Goal: Task Accomplishment & Management: Complete application form

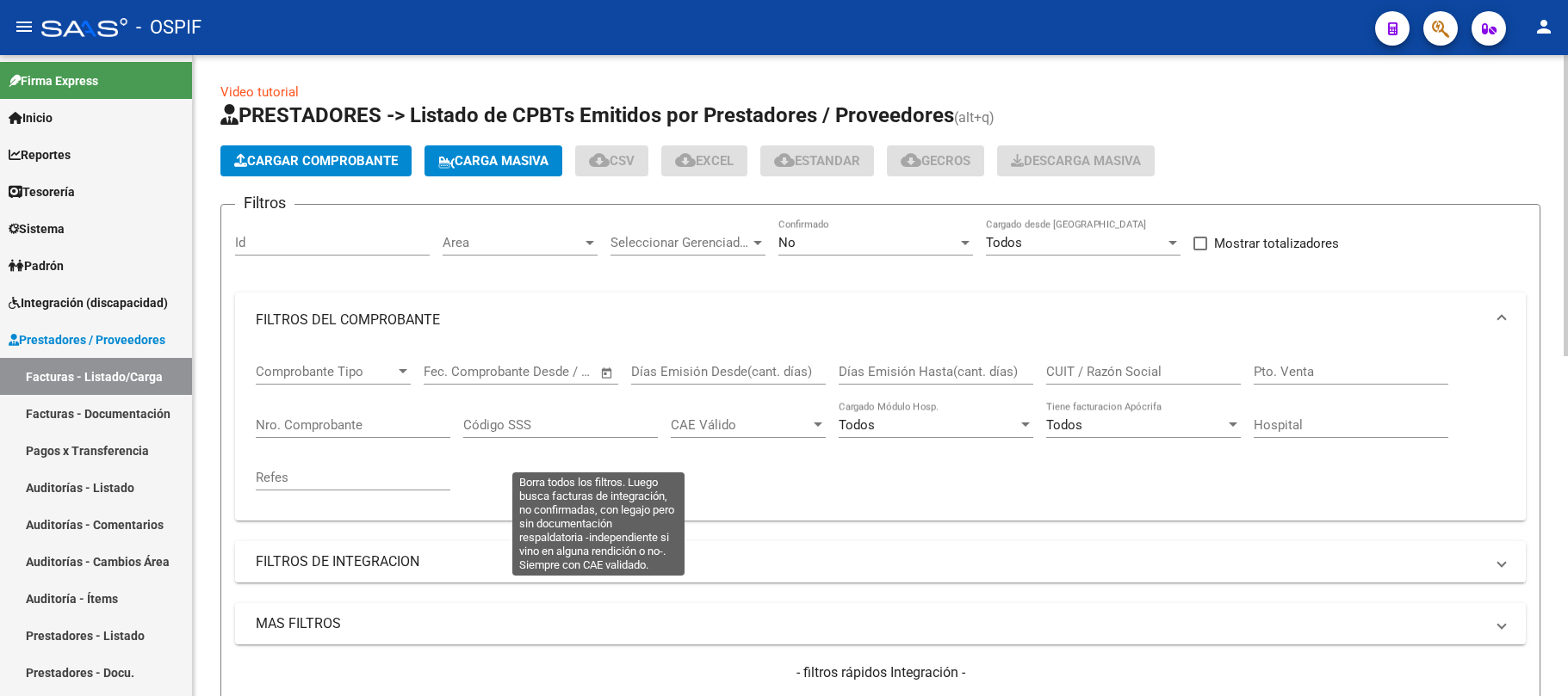
click at [529, 552] on mat-panel-title "FILTROS DE INTEGRACION" at bounding box center [869, 561] width 1228 height 19
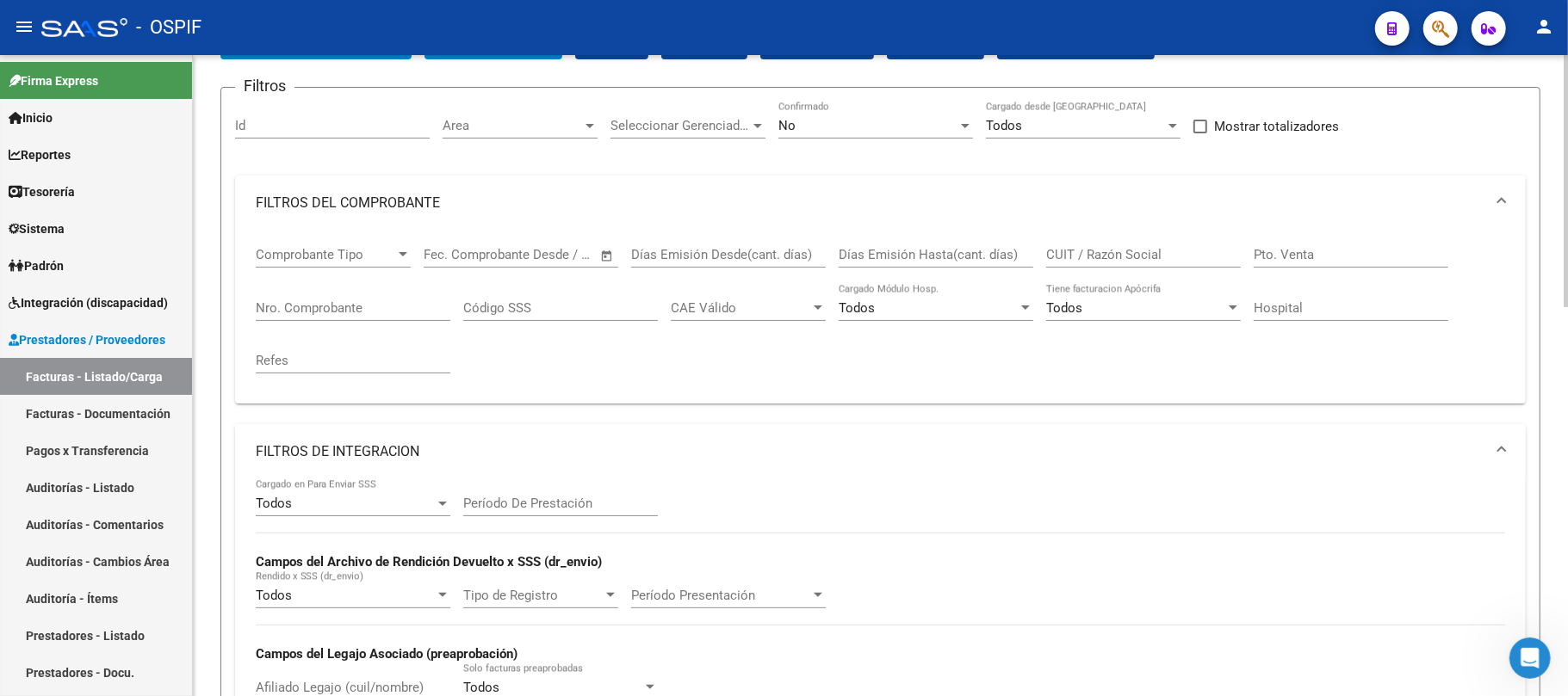
scroll to position [229, 0]
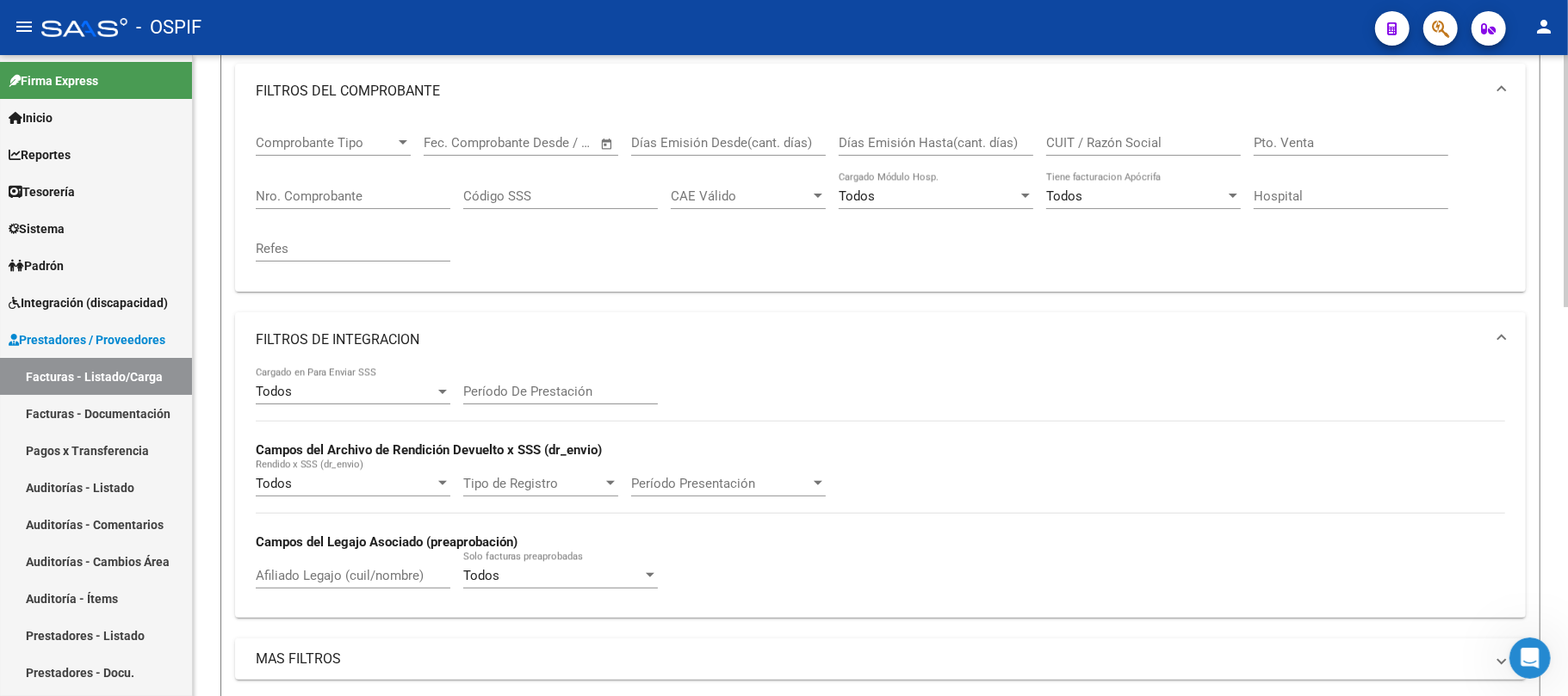
click at [383, 589] on div "Afiliado Legajo (cuil/nombre)" at bounding box center [352, 570] width 194 height 37
click at [384, 580] on input "Afiliado Legajo (cuil/nombre)" at bounding box center [352, 575] width 194 height 15
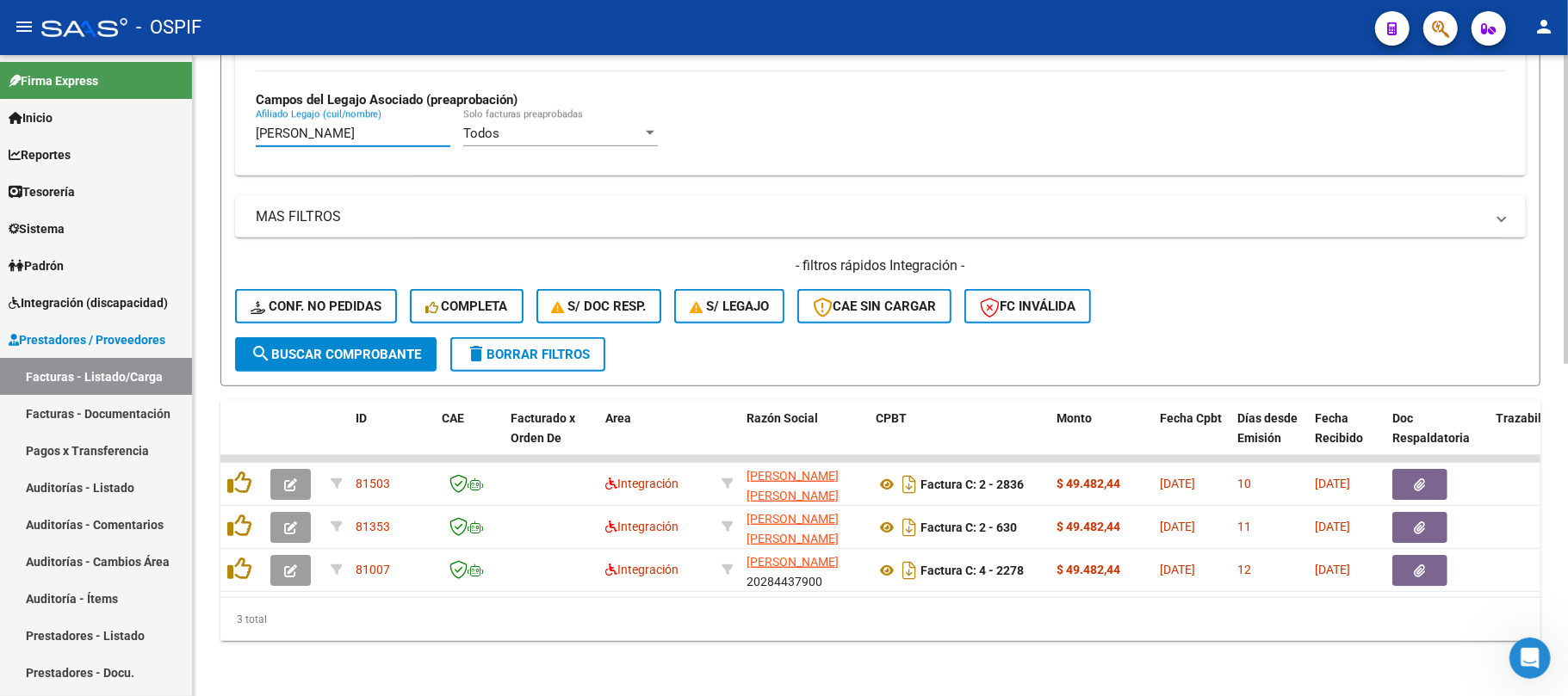
type input "[PERSON_NAME]"
click at [597, 654] on div "Video tutorial PRESTADORES -> Listado de CPBTs Emitidos por Prestadores / Prove…" at bounding box center [880, 40] width 1375 height 1313
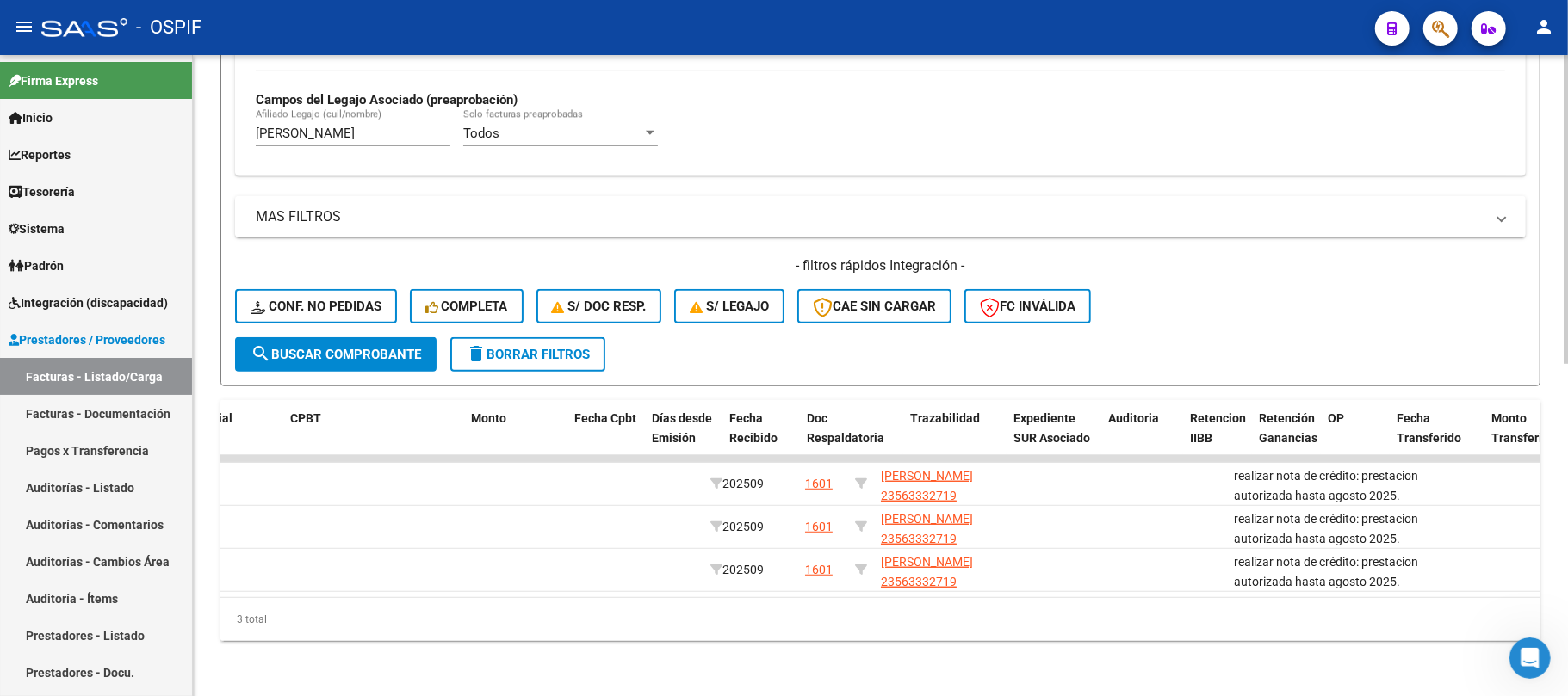
scroll to position [0, 0]
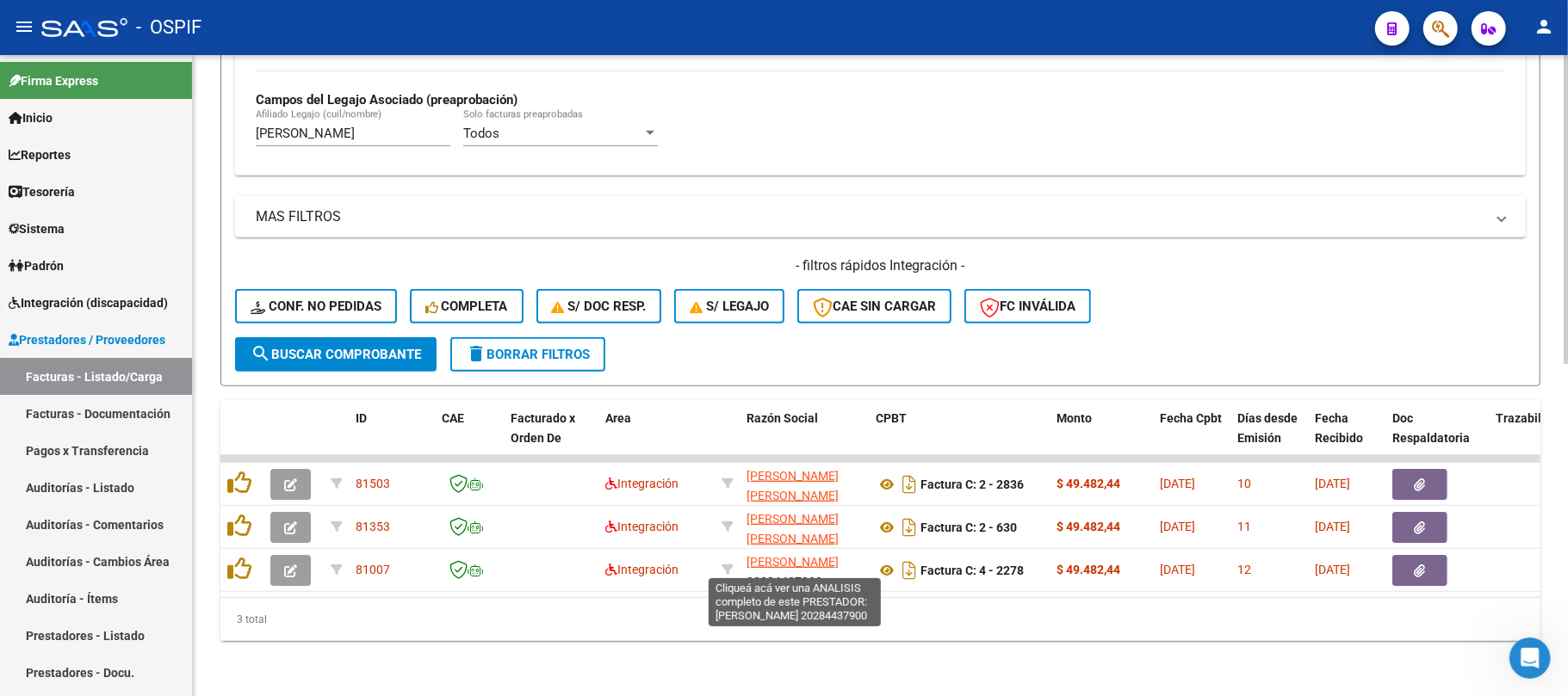
click at [718, 618] on div "3 total" at bounding box center [881, 620] width 1320 height 43
click at [538, 580] on datatable-selection "81503 Integración [PERSON_NAME] [PERSON_NAME] 27314681016 Factura C: 2 - 2836 $…" at bounding box center [881, 587] width 1320 height 15
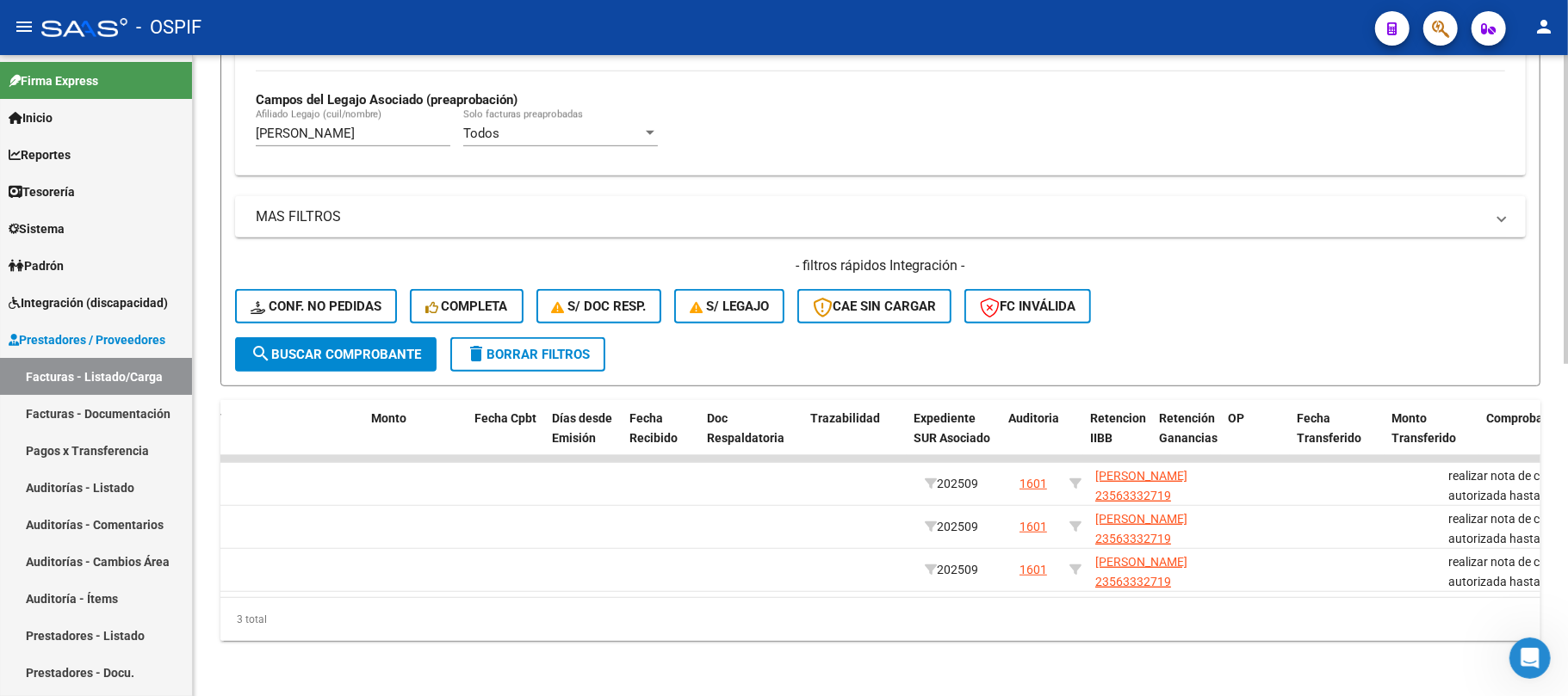
scroll to position [0, 239]
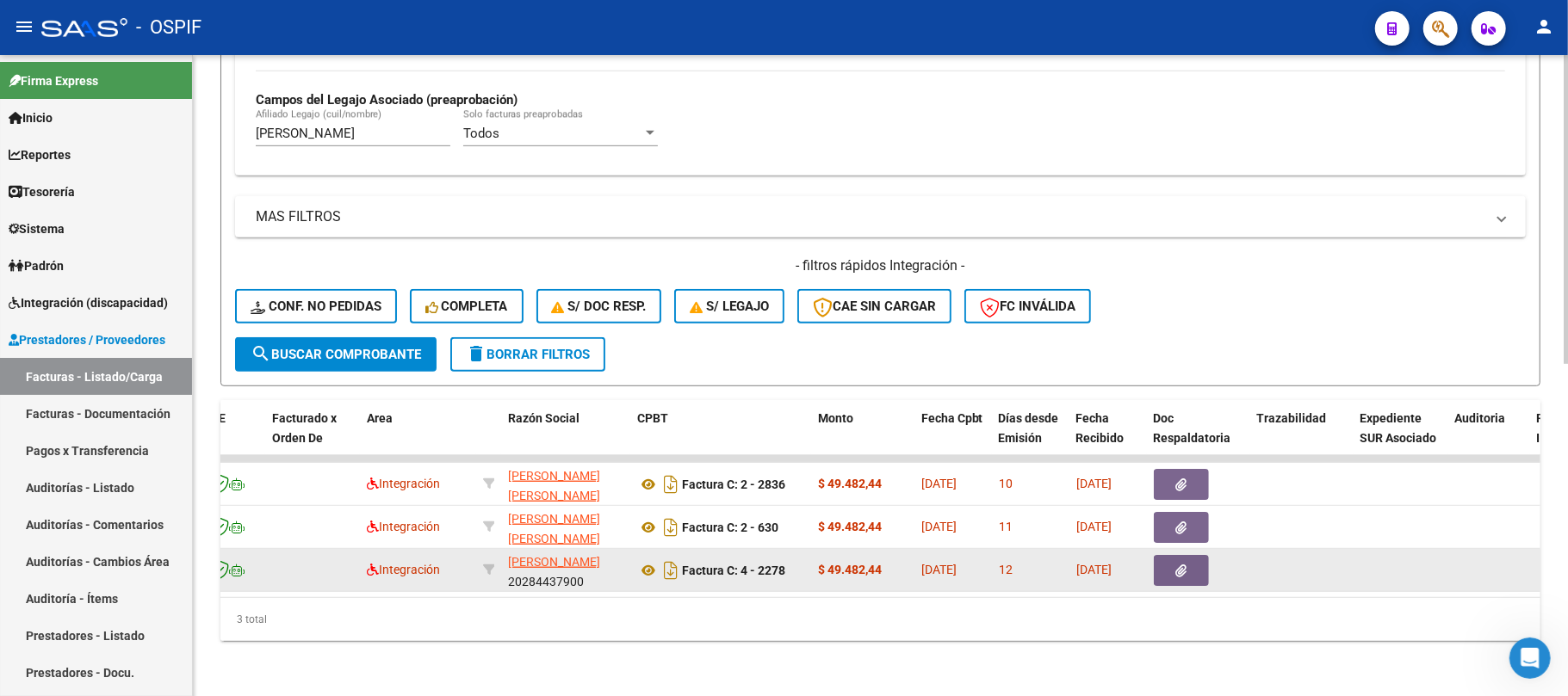
click at [1162, 555] on button "button" at bounding box center [1181, 570] width 55 height 31
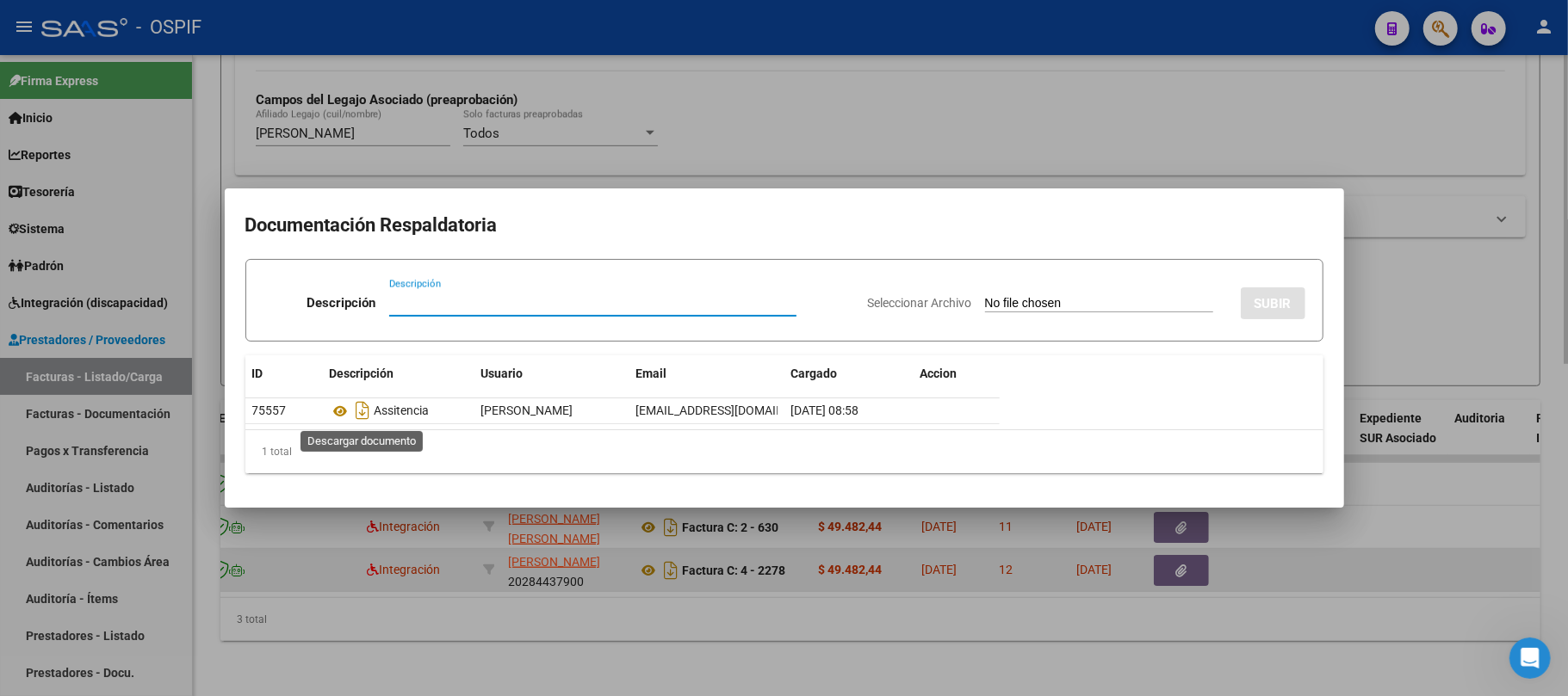
click at [849, 611] on div at bounding box center [784, 348] width 1568 height 696
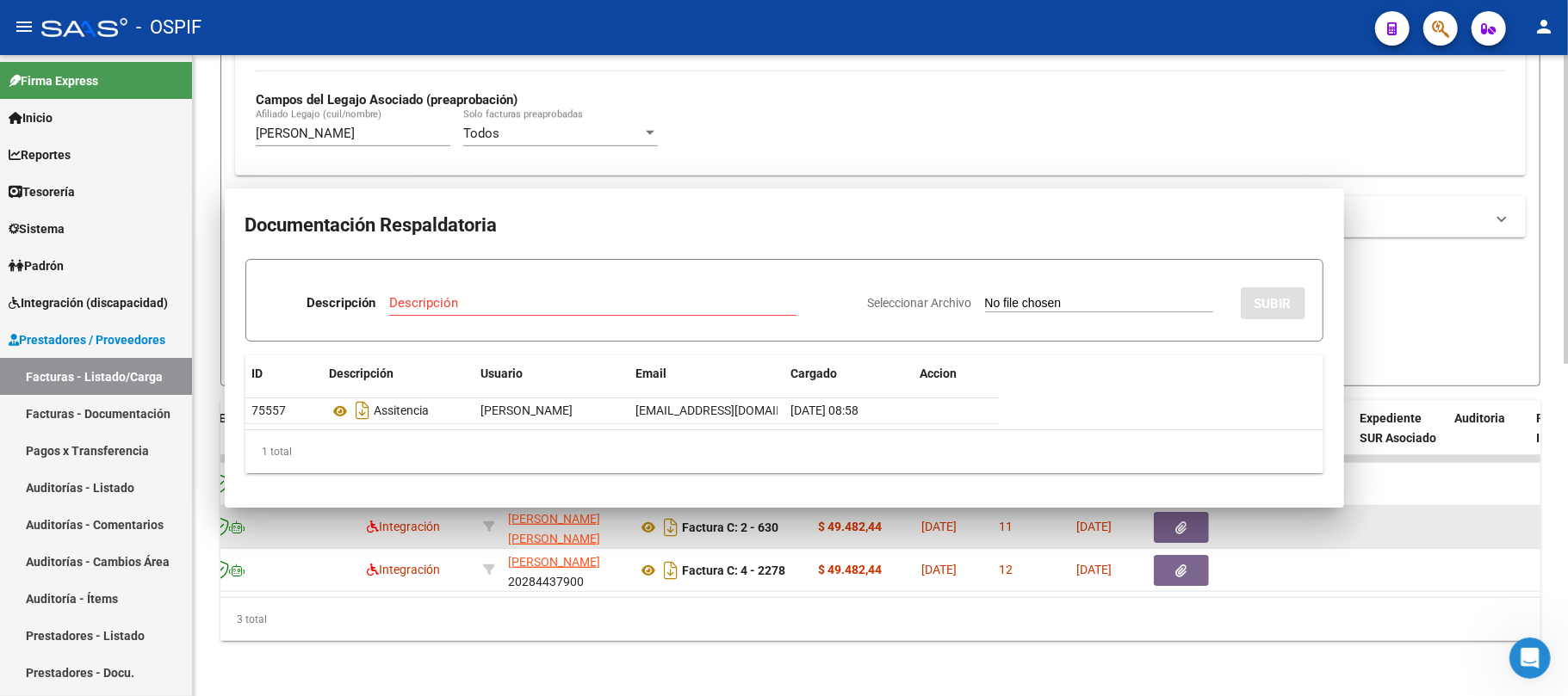
click at [1199, 517] on button "button" at bounding box center [1181, 528] width 55 height 31
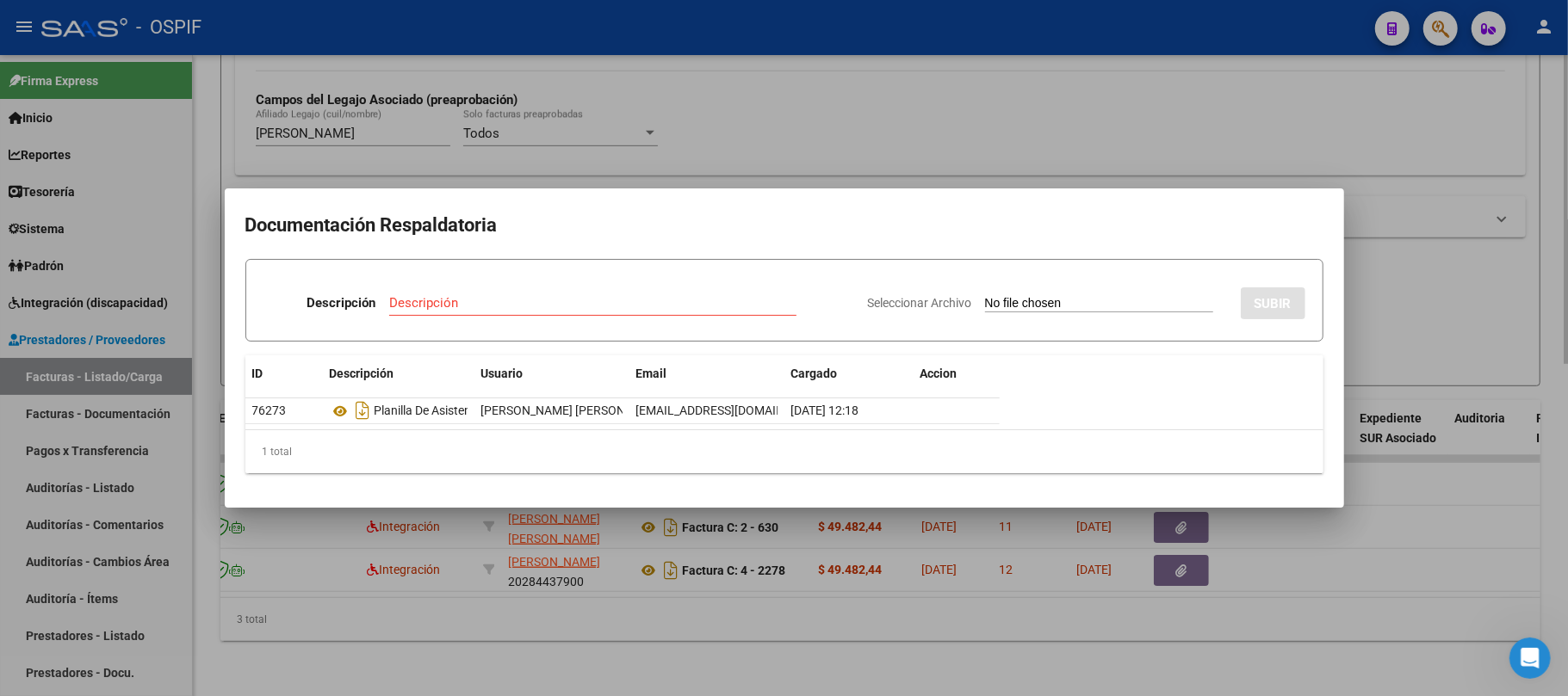
click at [1061, 676] on div at bounding box center [784, 348] width 1568 height 696
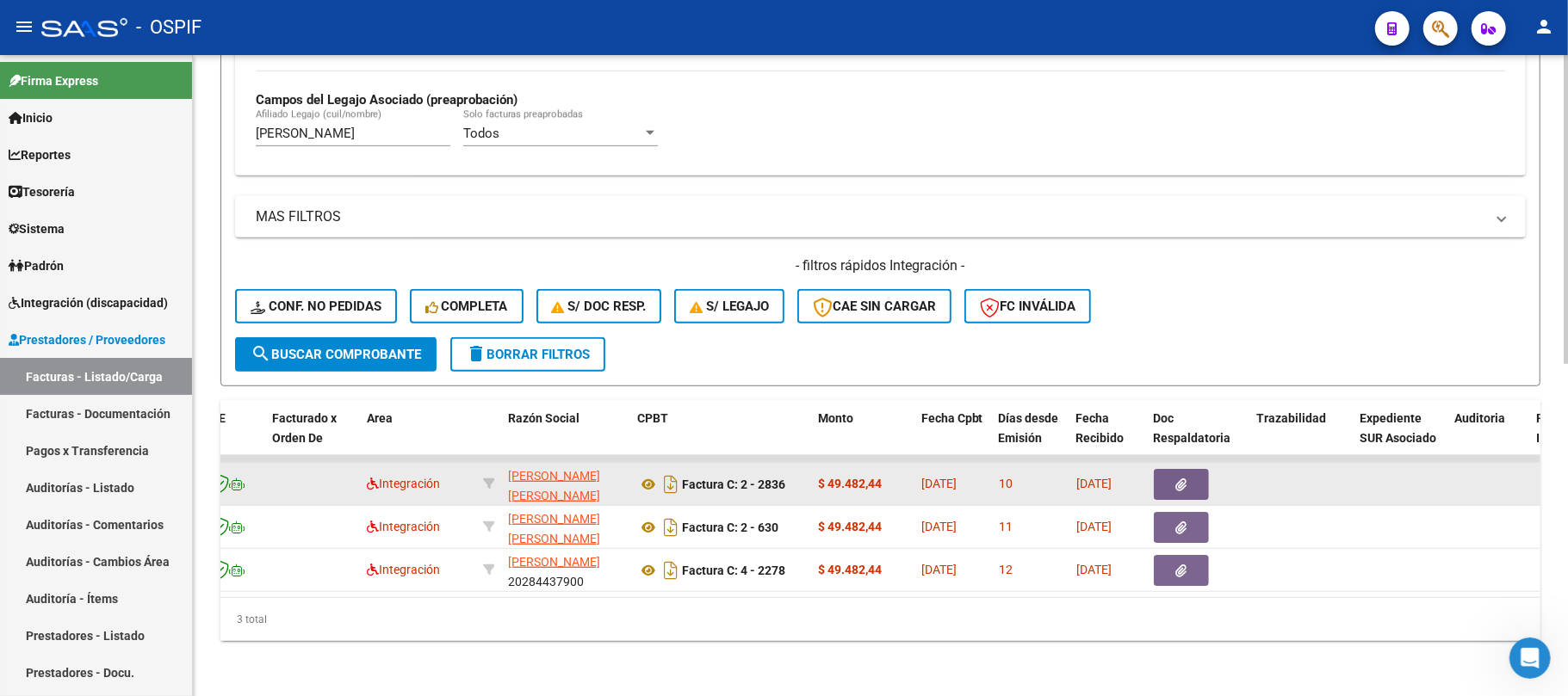
click at [1179, 479] on icon "button" at bounding box center [1181, 485] width 12 height 13
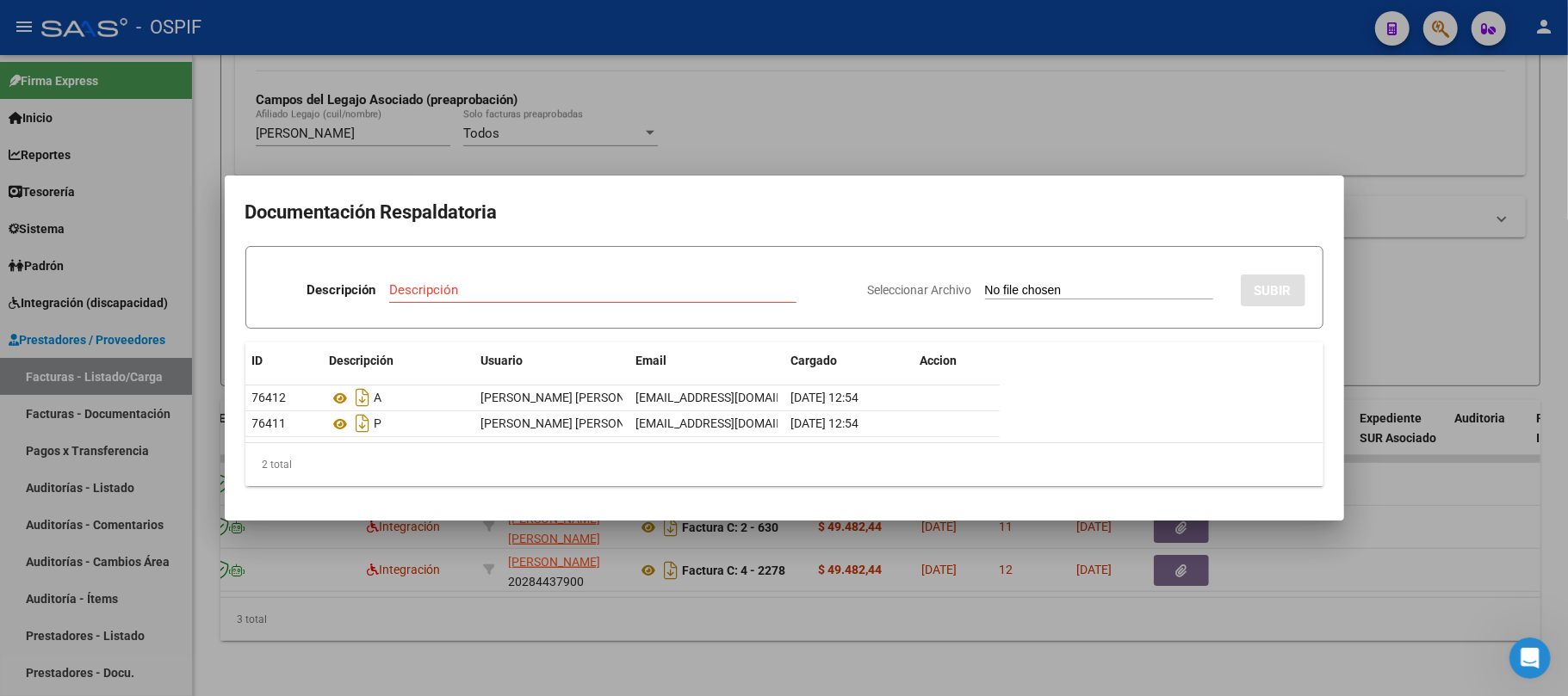
click at [642, 675] on div at bounding box center [784, 348] width 1568 height 696
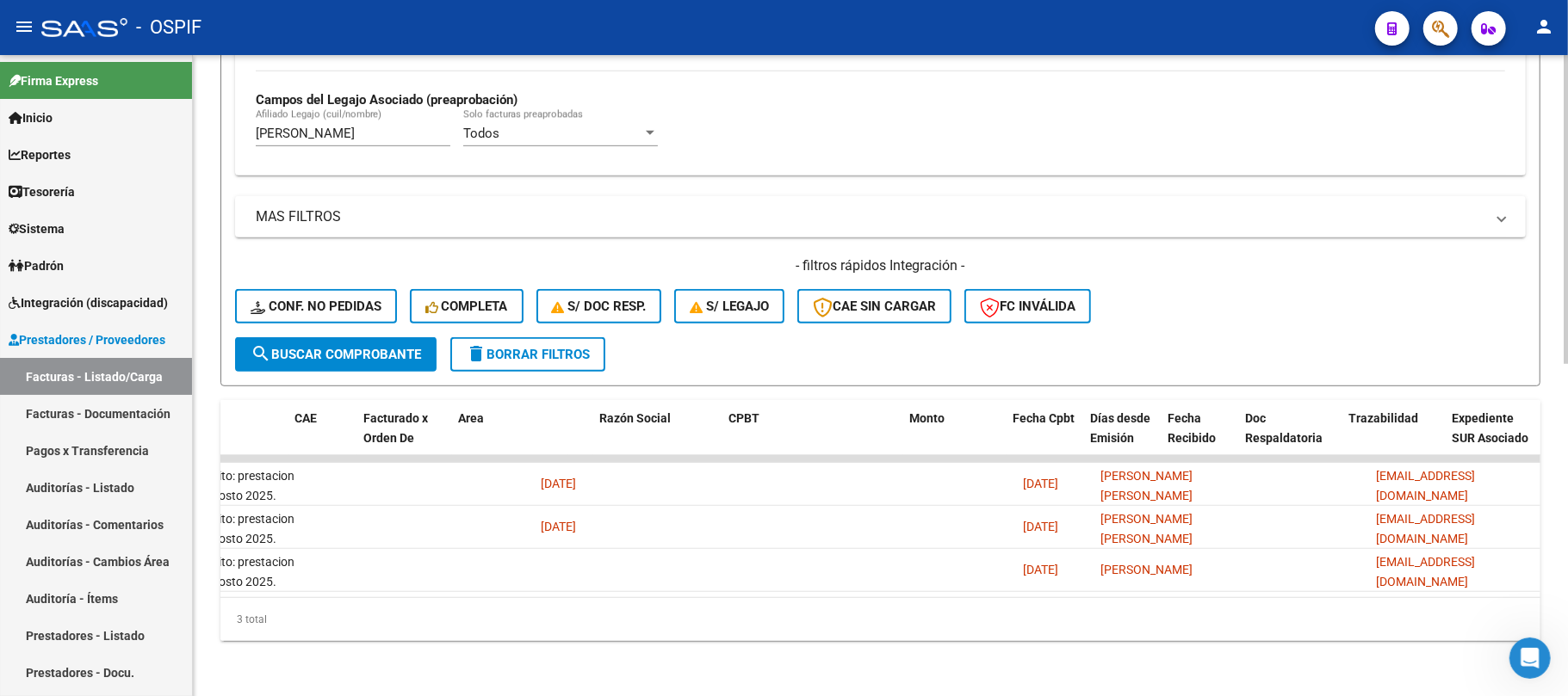
scroll to position [0, 0]
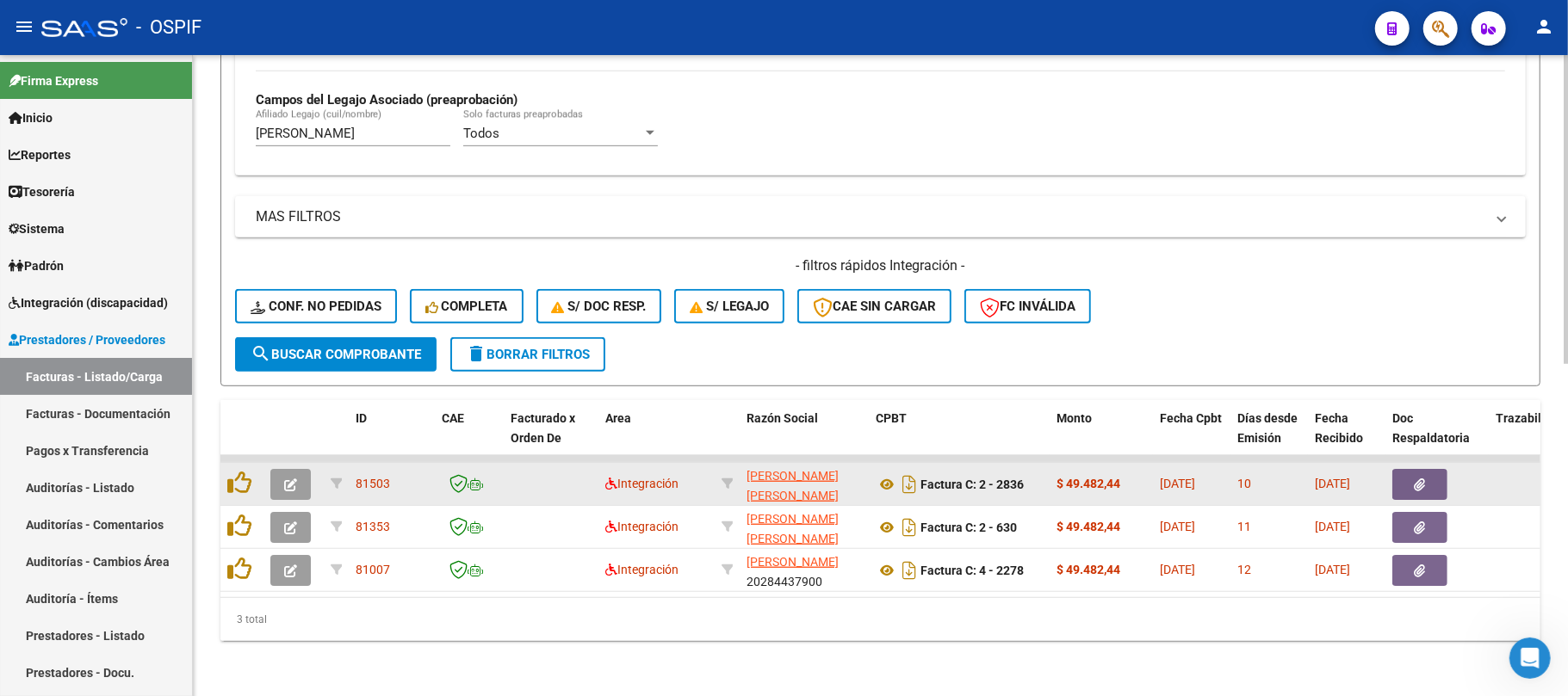
click at [294, 477] on span "button" at bounding box center [290, 484] width 13 height 15
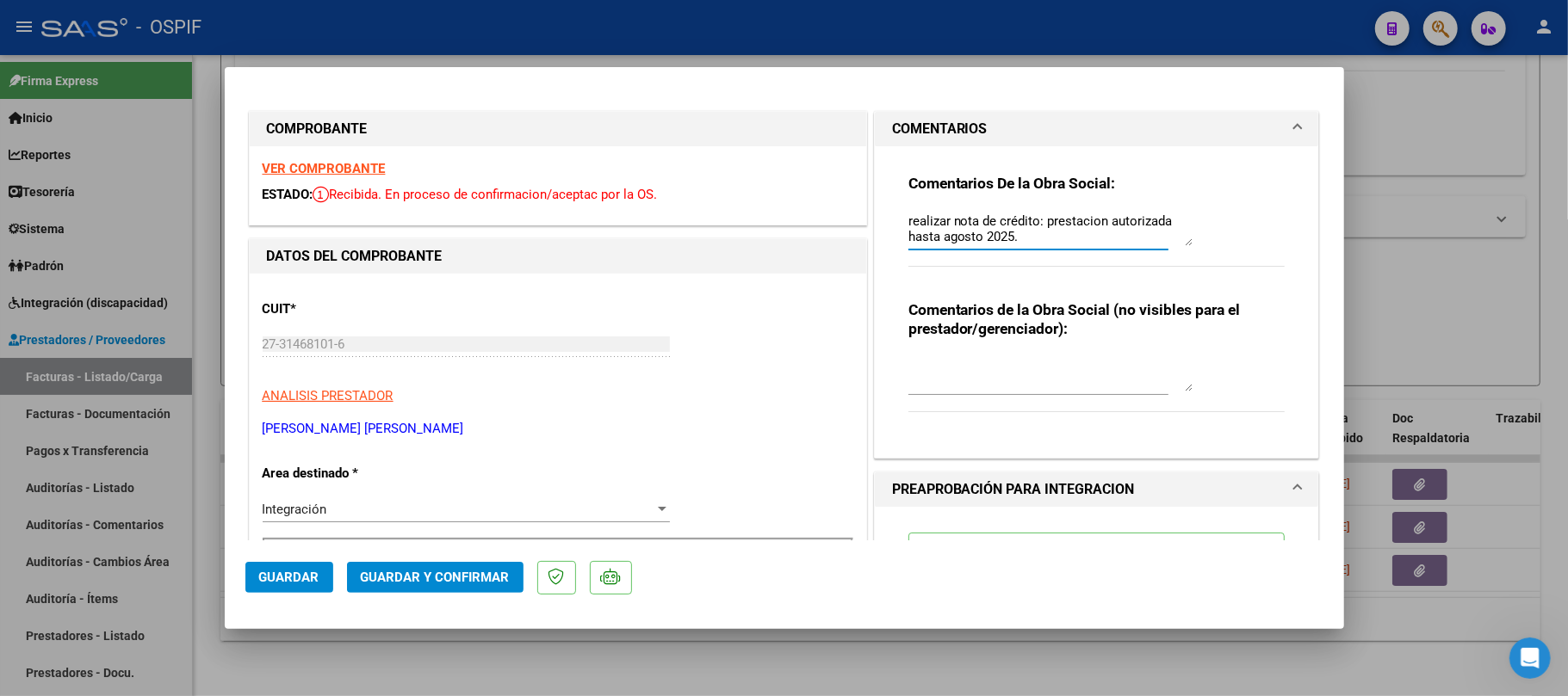
click at [1023, 227] on textarea "realizar nota de crédito: prestacion autorizada hasta agosto 2025." at bounding box center [1050, 229] width 284 height 35
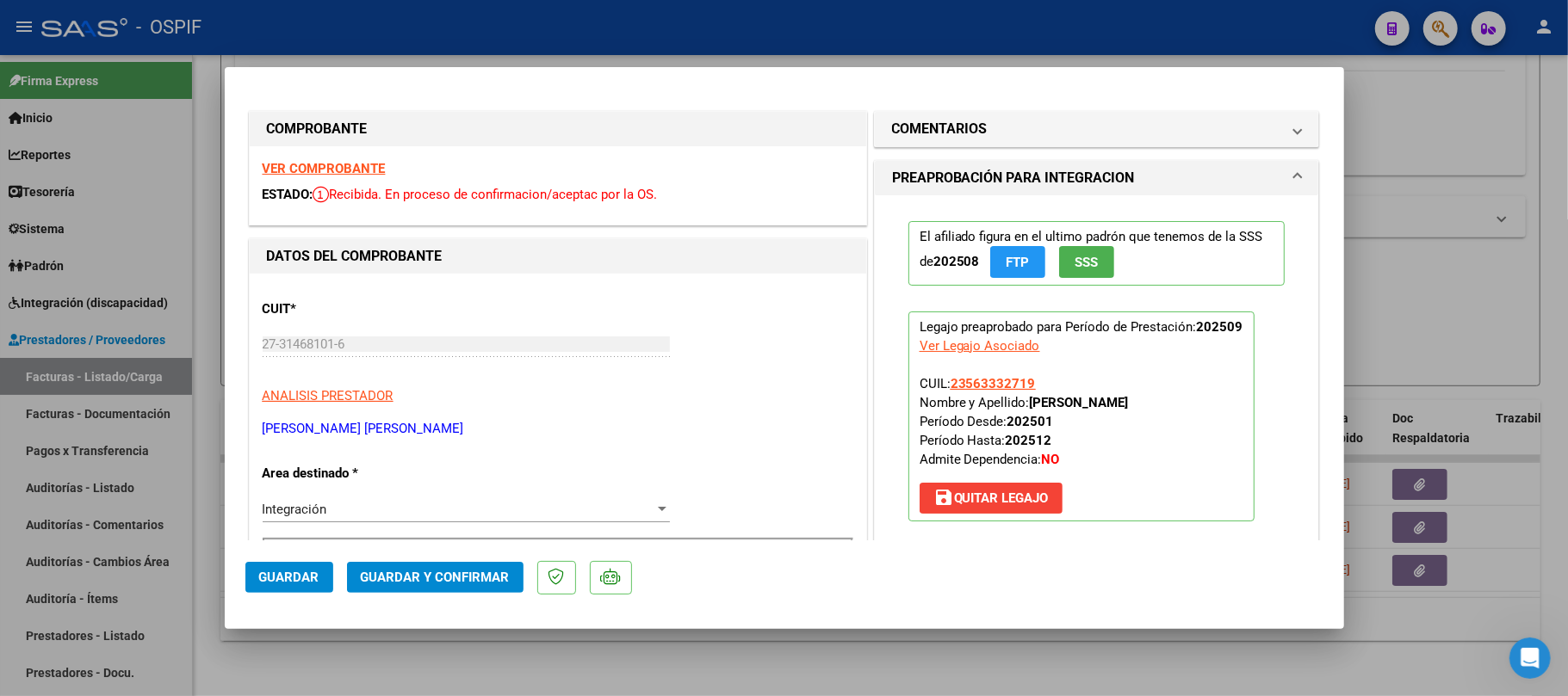
click at [489, 583] on span "Guardar y Confirmar" at bounding box center [435, 577] width 149 height 15
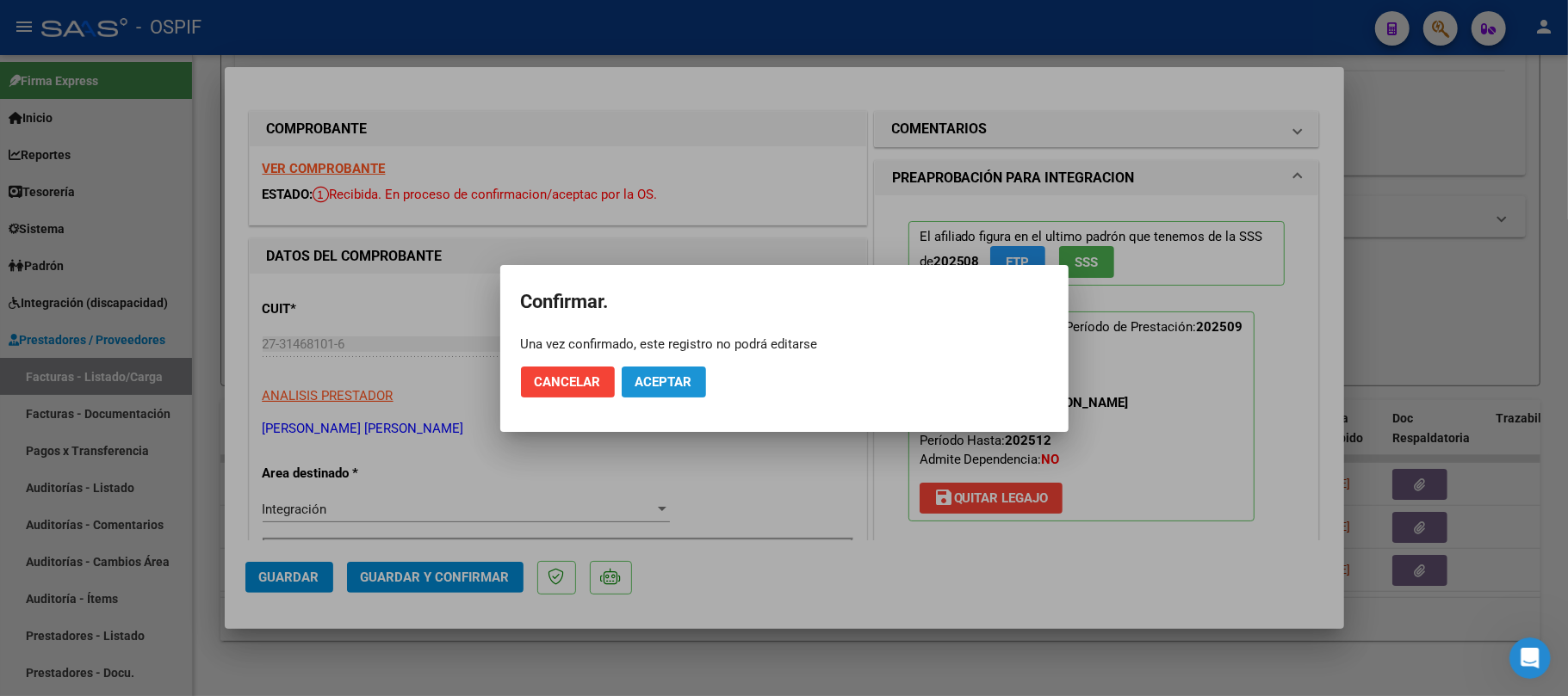
click at [642, 370] on button "Aceptar" at bounding box center [663, 382] width 84 height 31
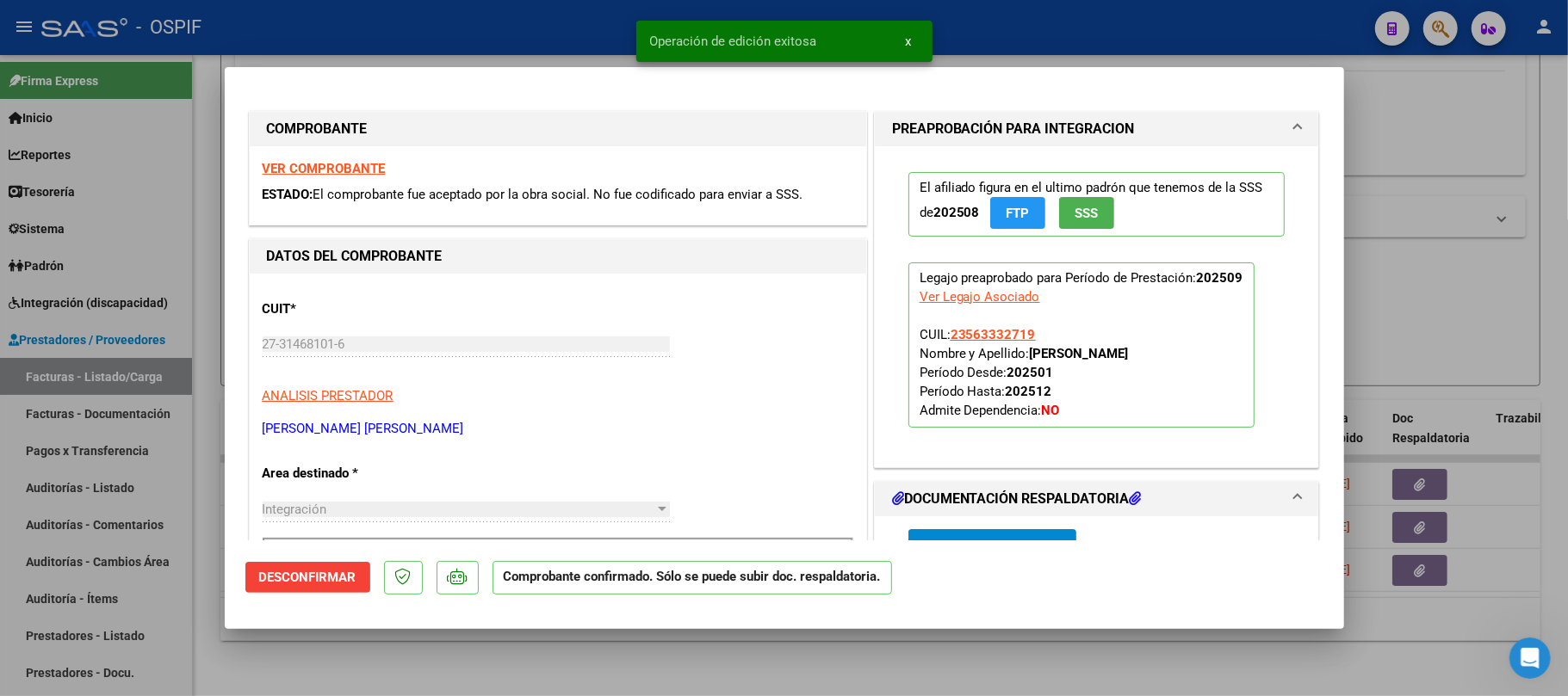
click at [859, 676] on div at bounding box center [784, 348] width 1568 height 696
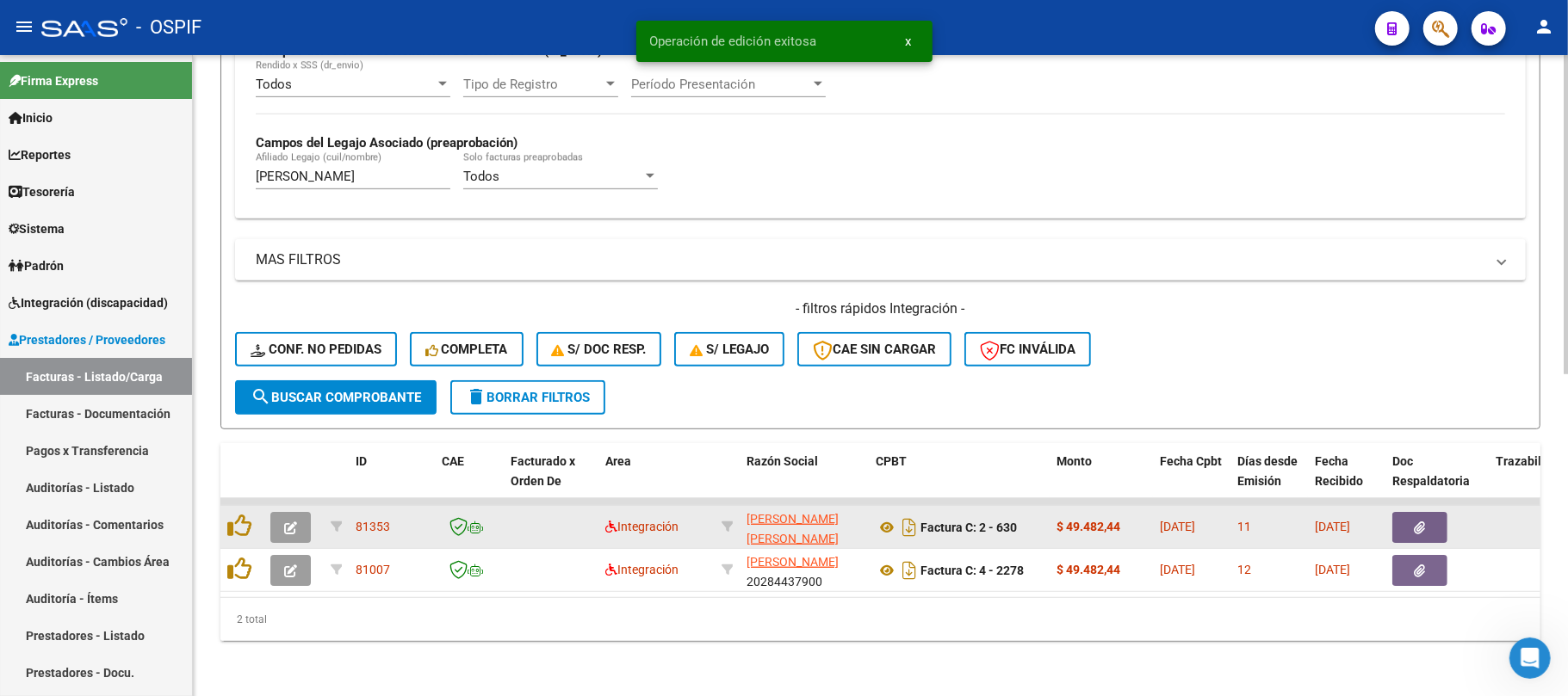
scroll to position [645, 0]
click at [293, 521] on icon "button" at bounding box center [290, 528] width 13 height 13
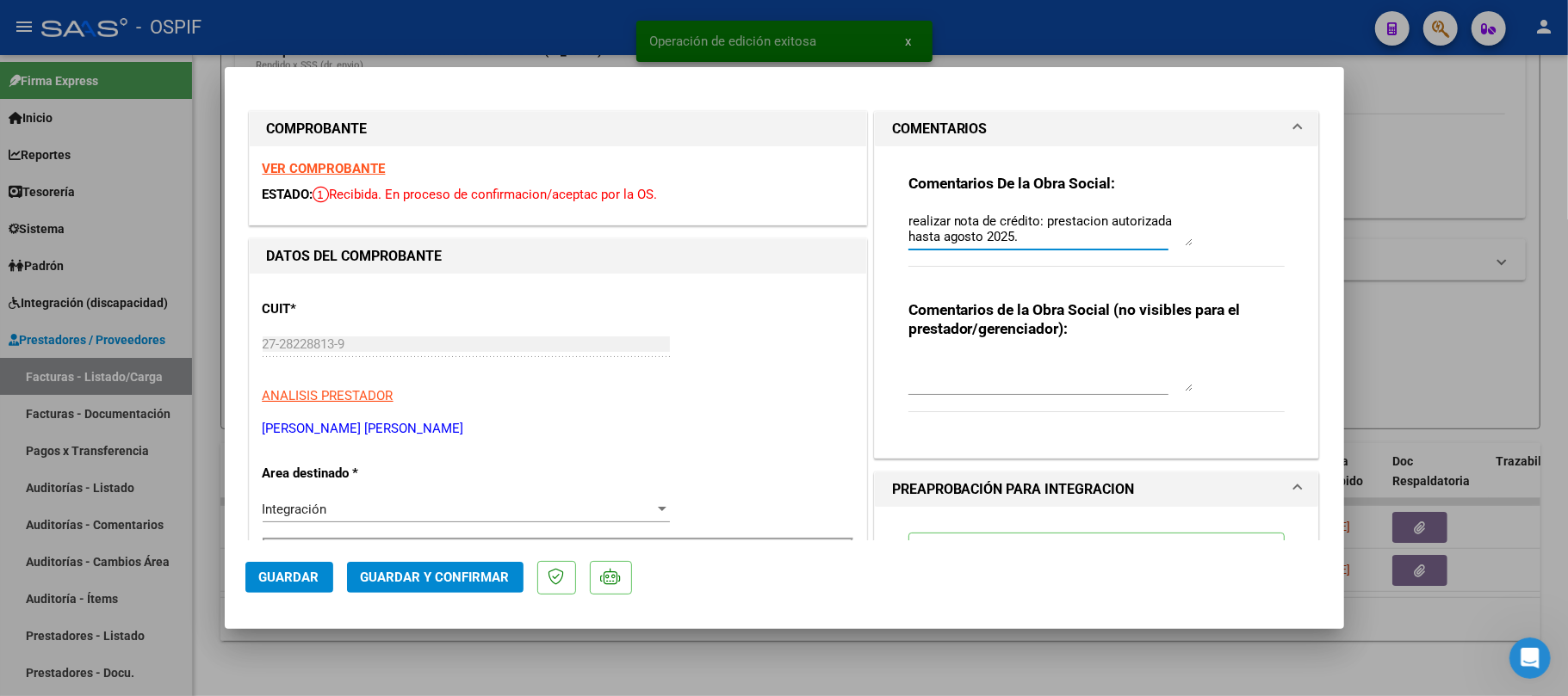
click at [973, 217] on textarea "realizar nota de crédito: prestacion autorizada hasta agosto 2025." at bounding box center [1050, 229] width 284 height 35
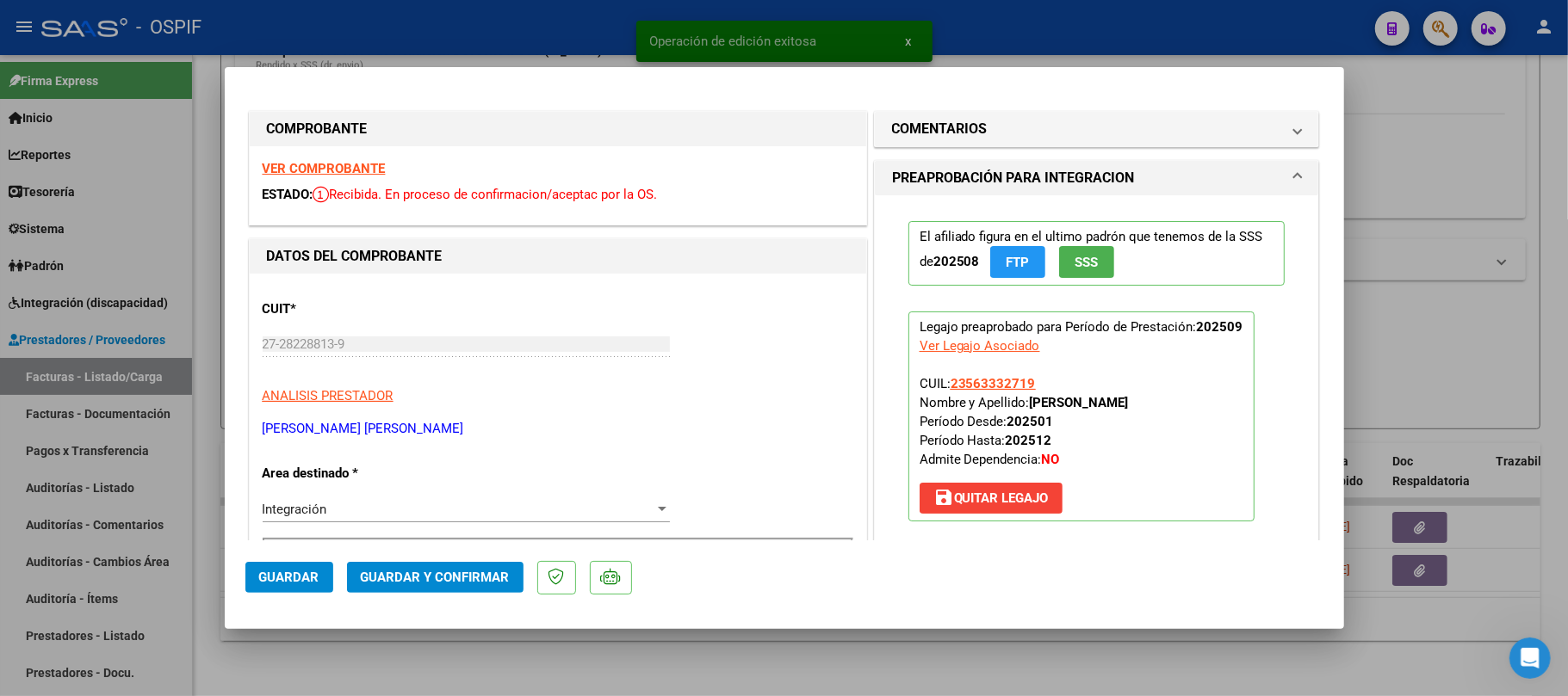
click at [476, 576] on span "Guardar y Confirmar" at bounding box center [435, 577] width 149 height 15
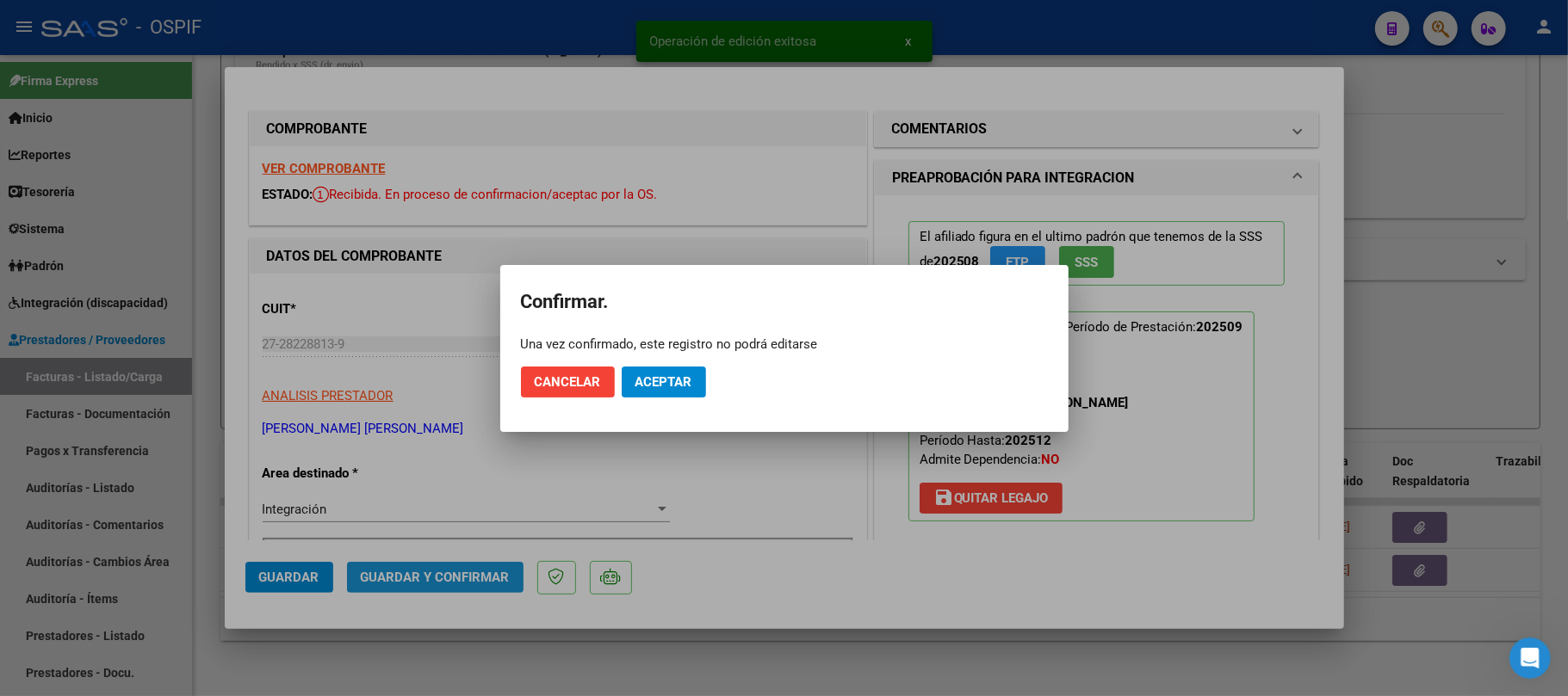
click at [631, 411] on mat-dialog-actions "Cancelar Aceptar" at bounding box center [784, 382] width 527 height 59
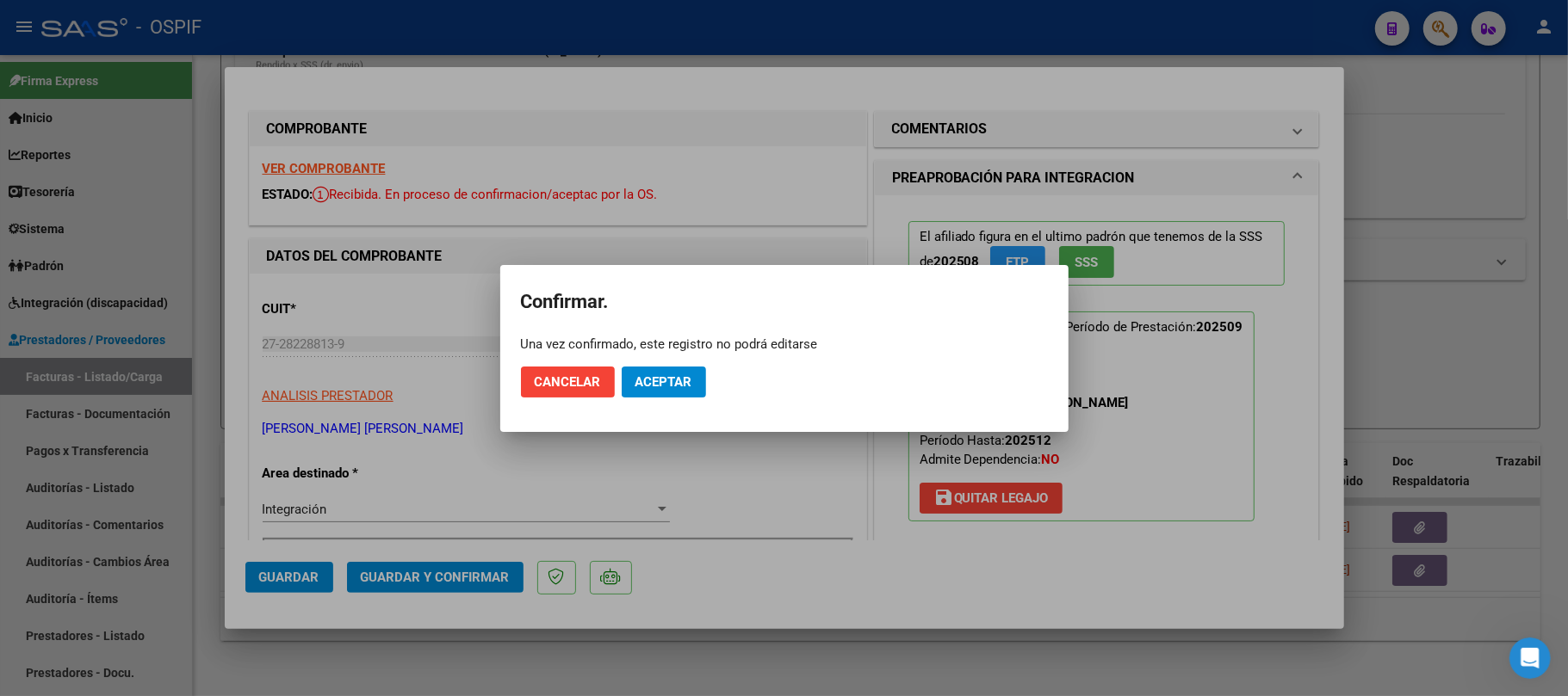
click at [684, 376] on span "Aceptar" at bounding box center [664, 381] width 57 height 15
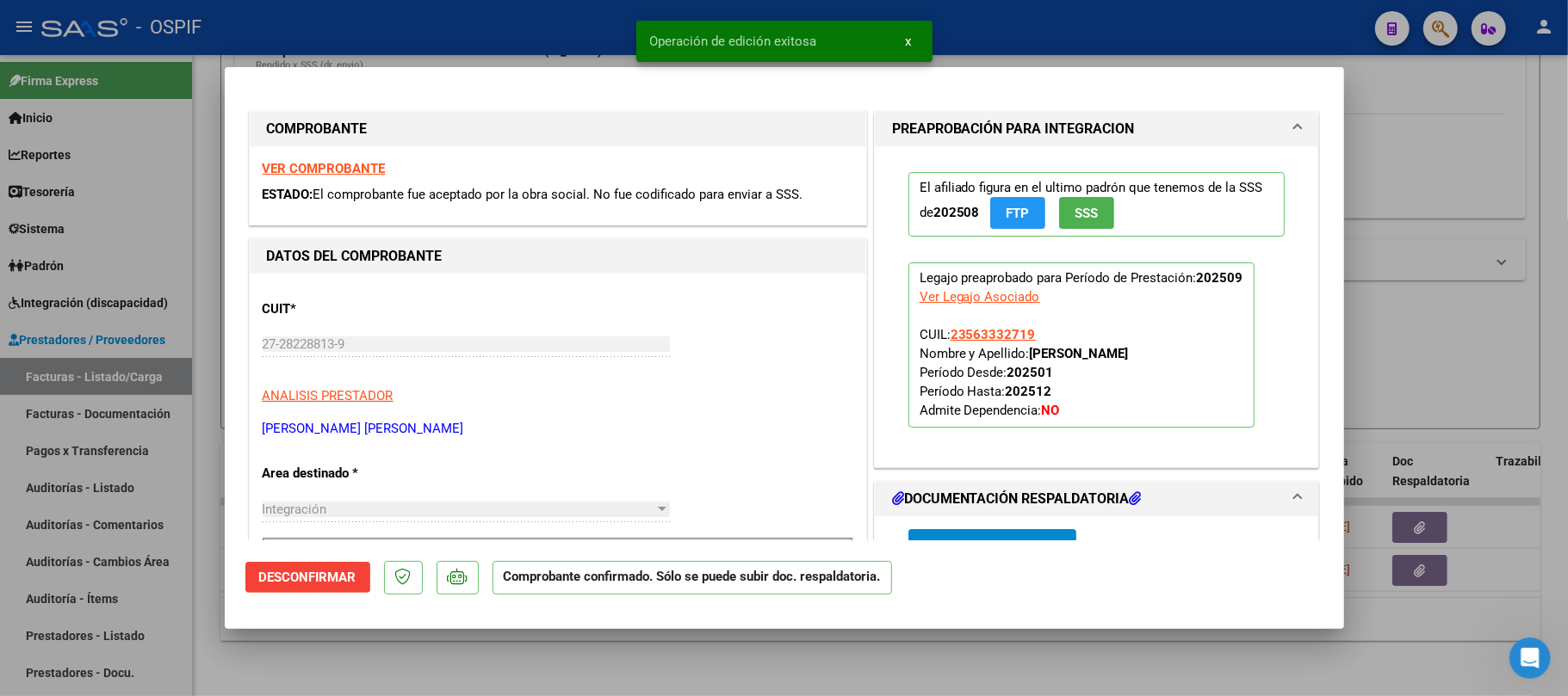
drag, startPoint x: 679, startPoint y: 653, endPoint x: 308, endPoint y: 503, distance: 400.2
click at [679, 654] on div at bounding box center [784, 348] width 1568 height 696
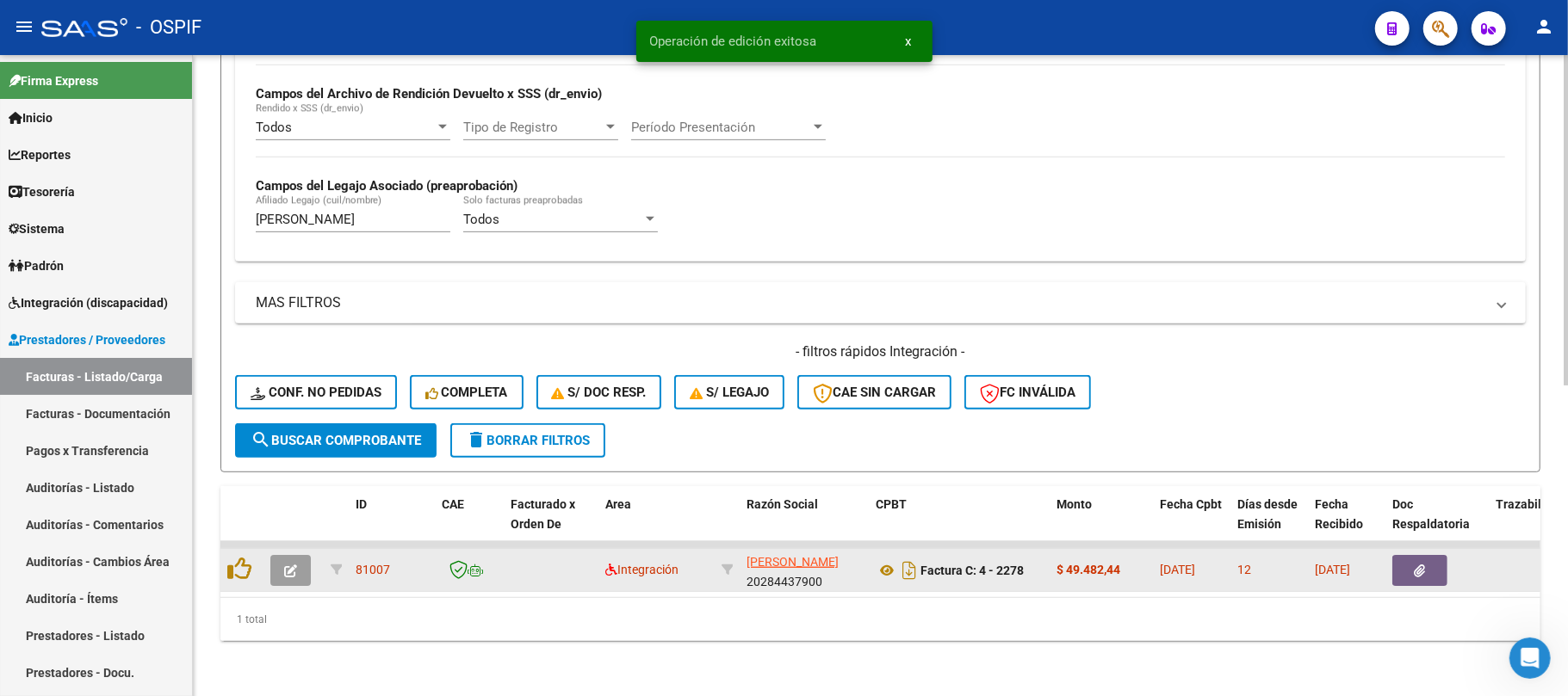
scroll to position [604, 0]
click at [301, 555] on button "button" at bounding box center [291, 570] width 41 height 31
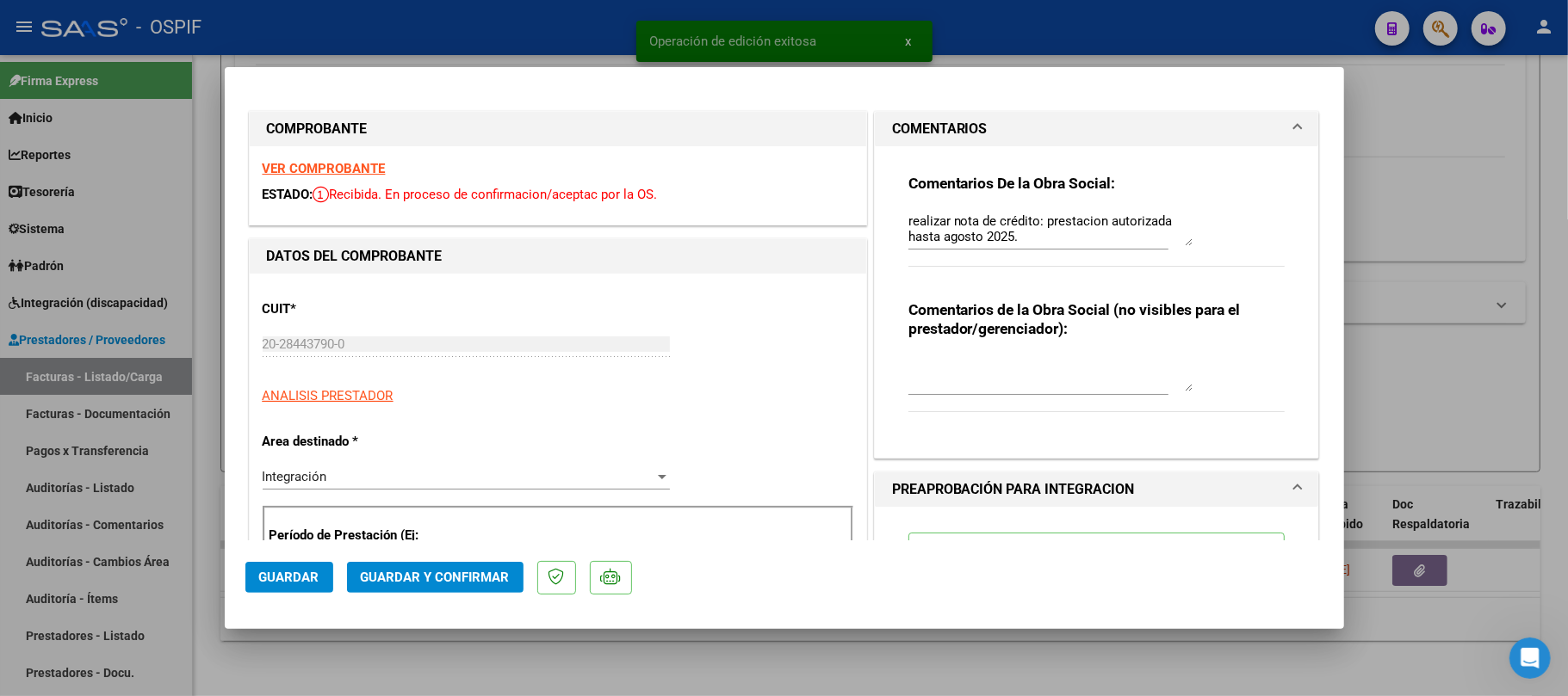
click at [948, 222] on textarea "realizar nota de crédito: prestacion autorizada hasta agosto 2025." at bounding box center [1050, 229] width 284 height 35
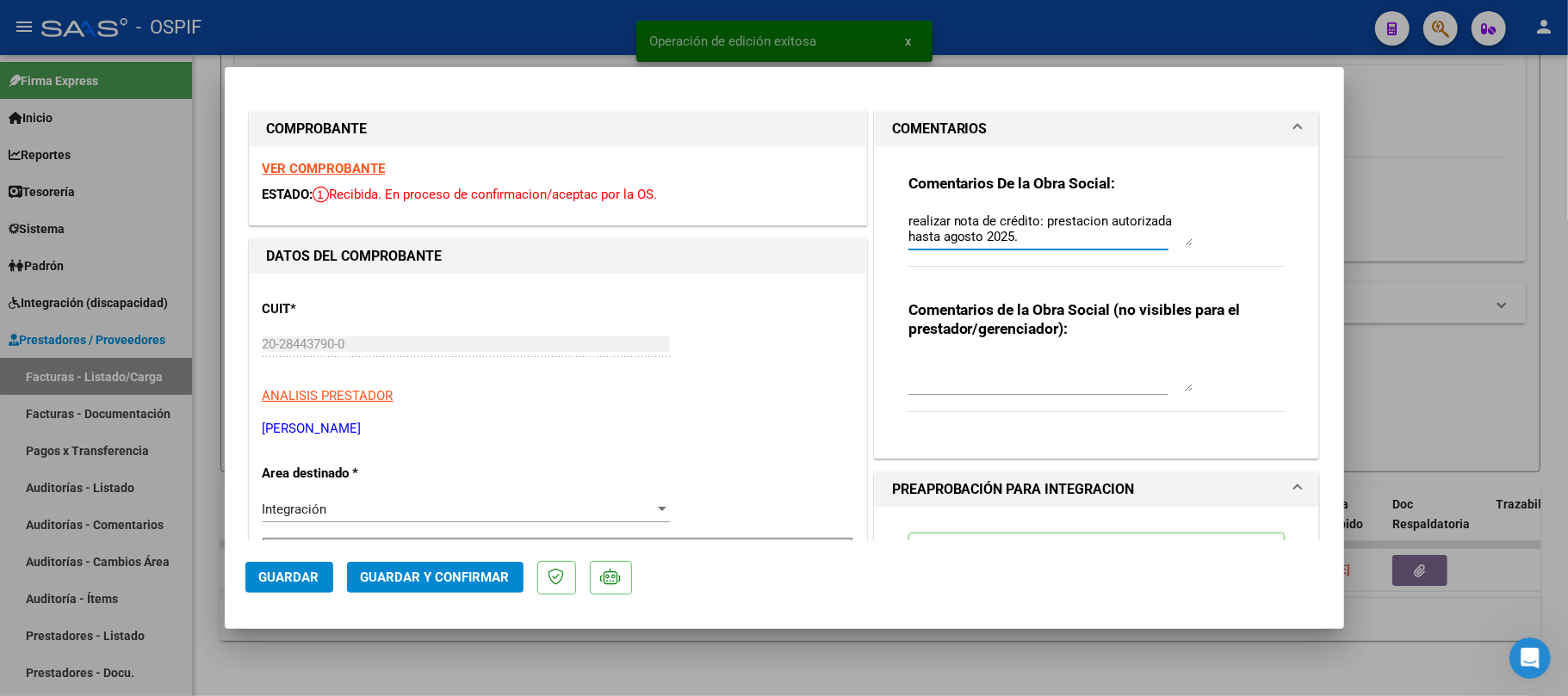
click at [948, 222] on textarea "realizar nota de crédito: prestacion autorizada hasta agosto 2025." at bounding box center [1050, 229] width 284 height 35
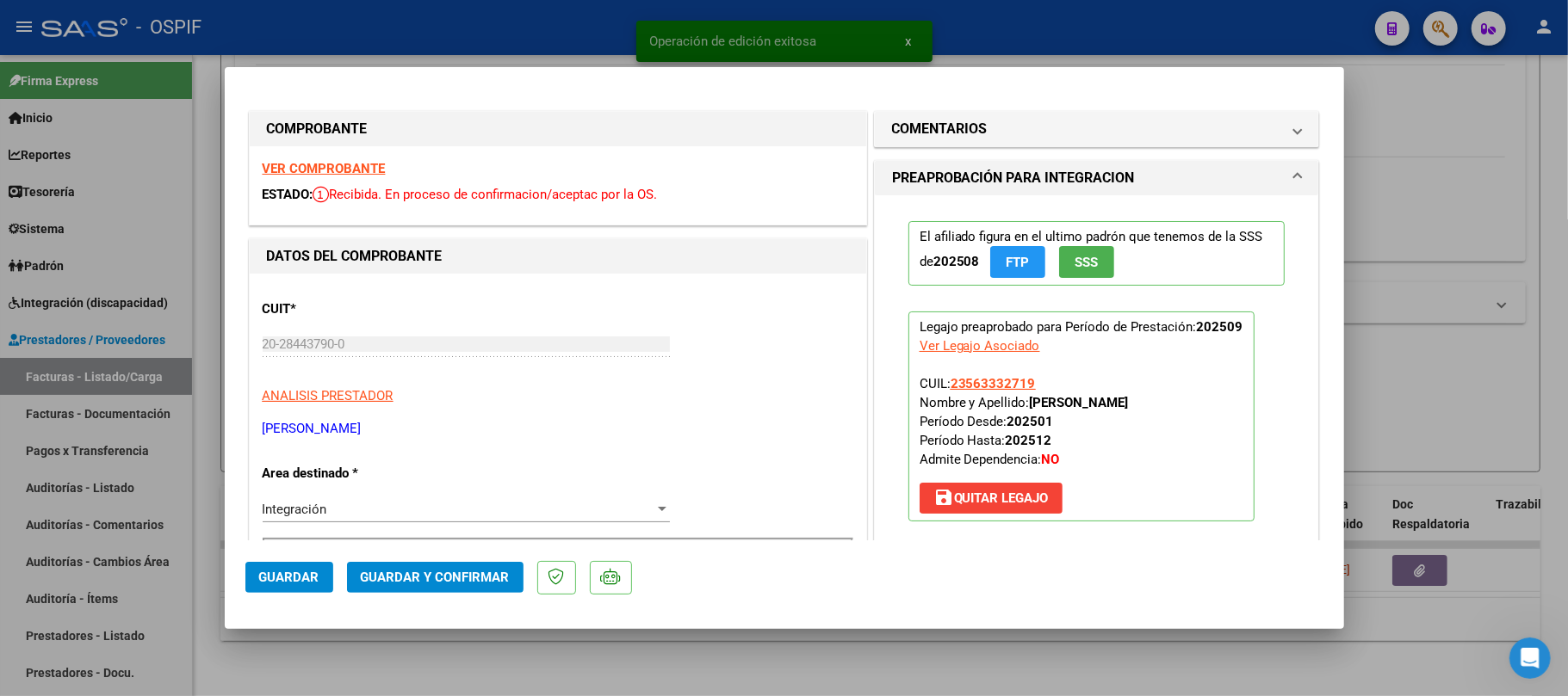
click at [483, 589] on button "Guardar y Confirmar" at bounding box center [435, 577] width 176 height 31
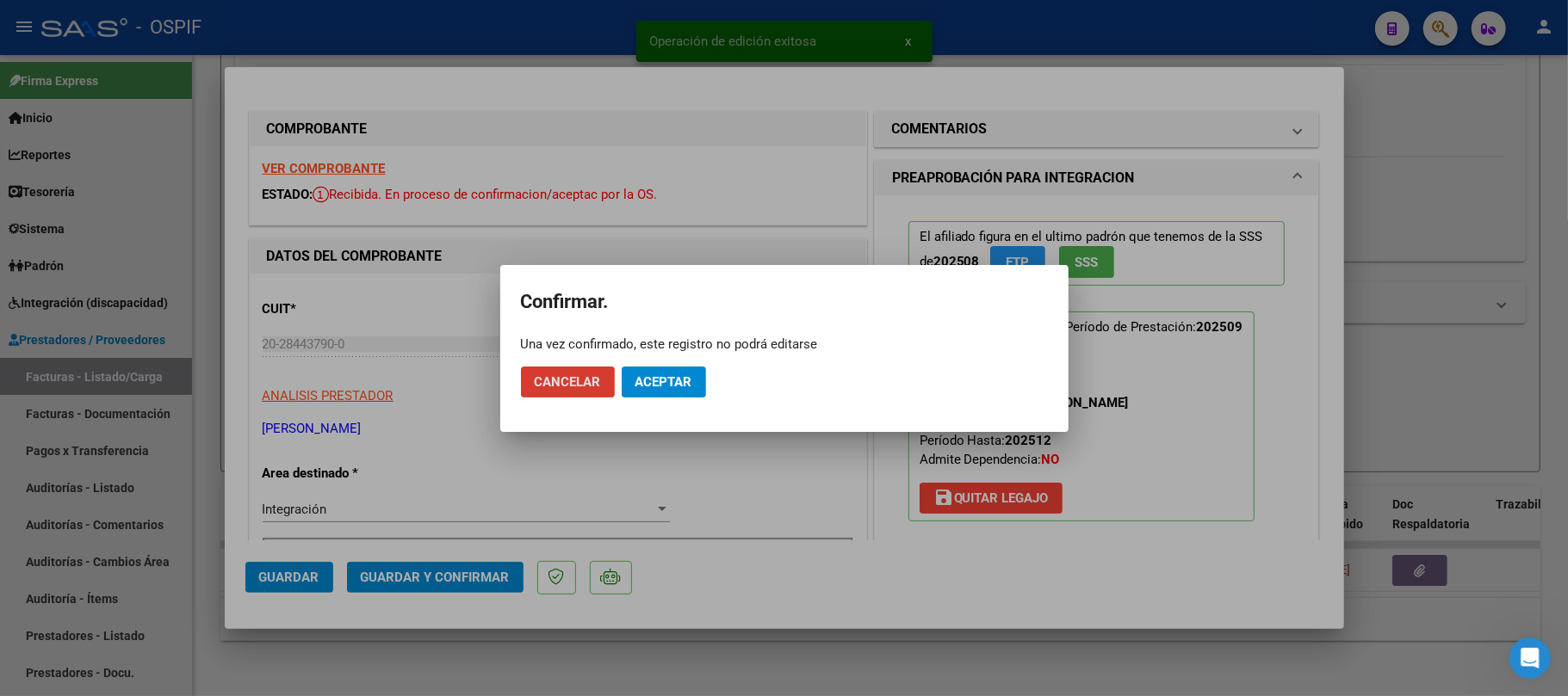
click at [706, 366] on mat-dialog-actions "Cancelar Aceptar" at bounding box center [784, 382] width 527 height 59
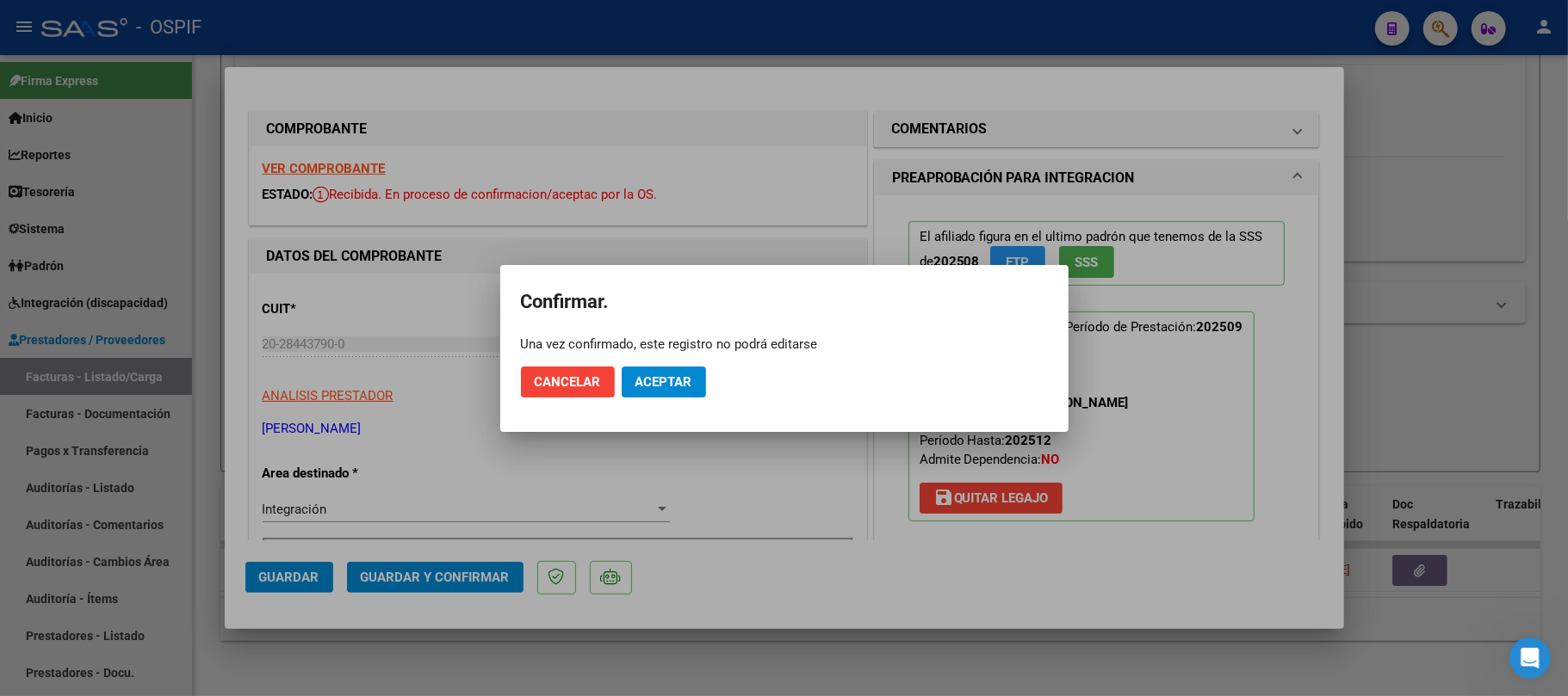
click at [686, 379] on span "Aceptar" at bounding box center [664, 381] width 57 height 15
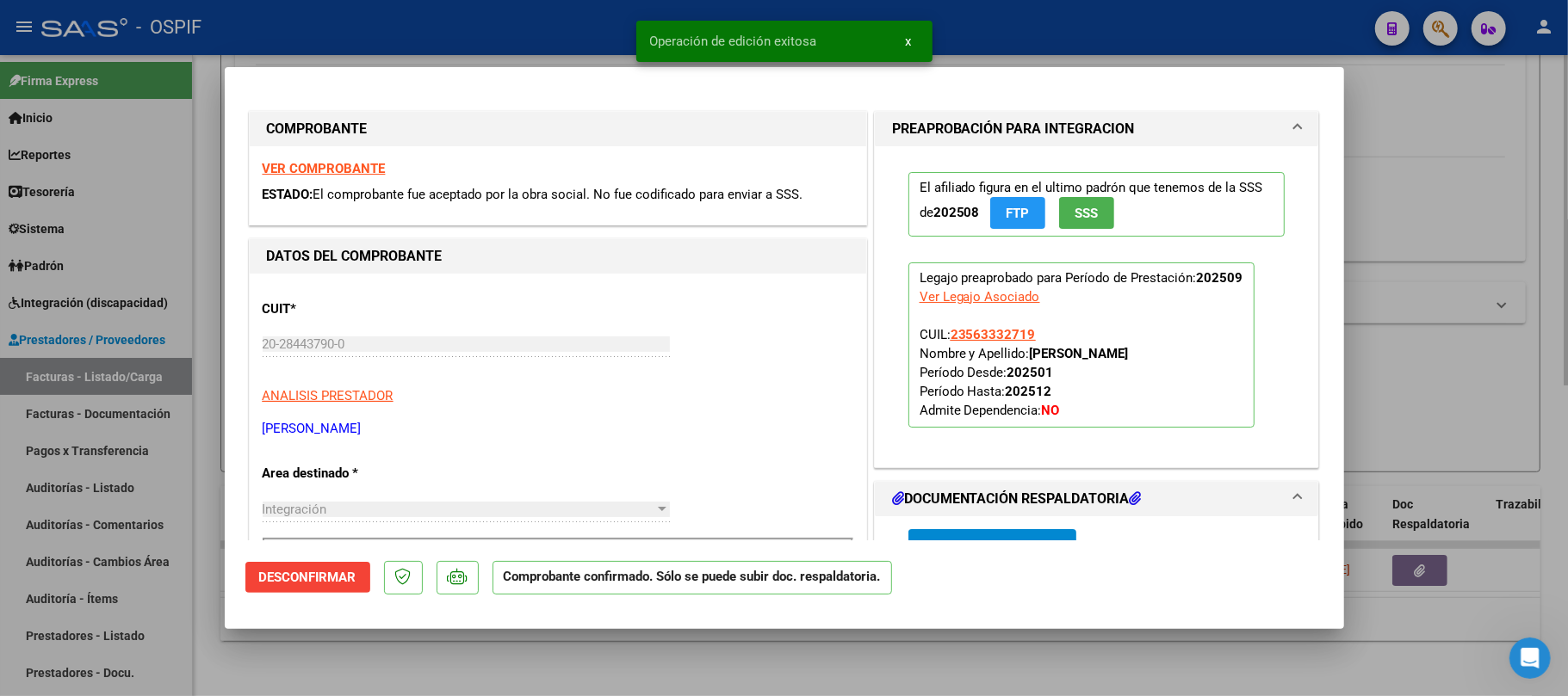
click at [742, 682] on div at bounding box center [784, 348] width 1568 height 696
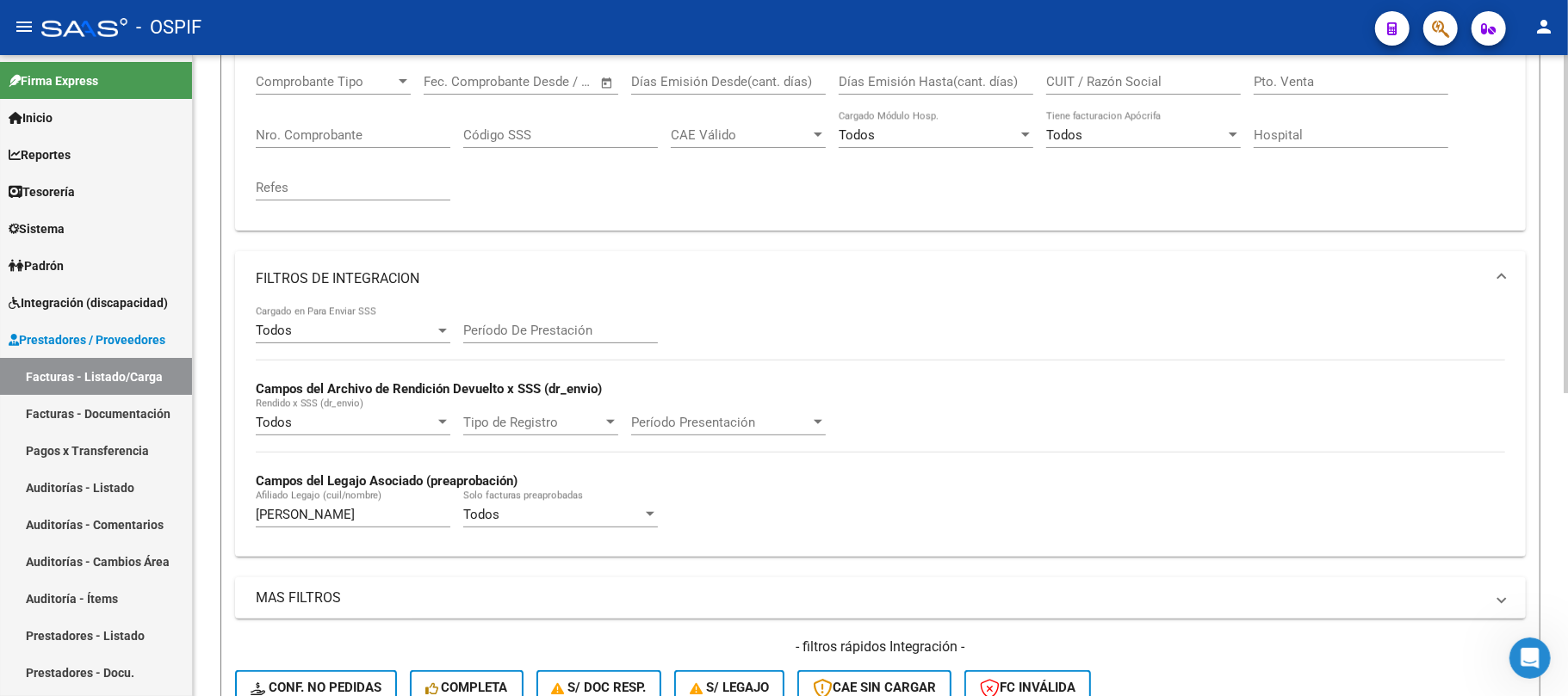
scroll to position [113, 0]
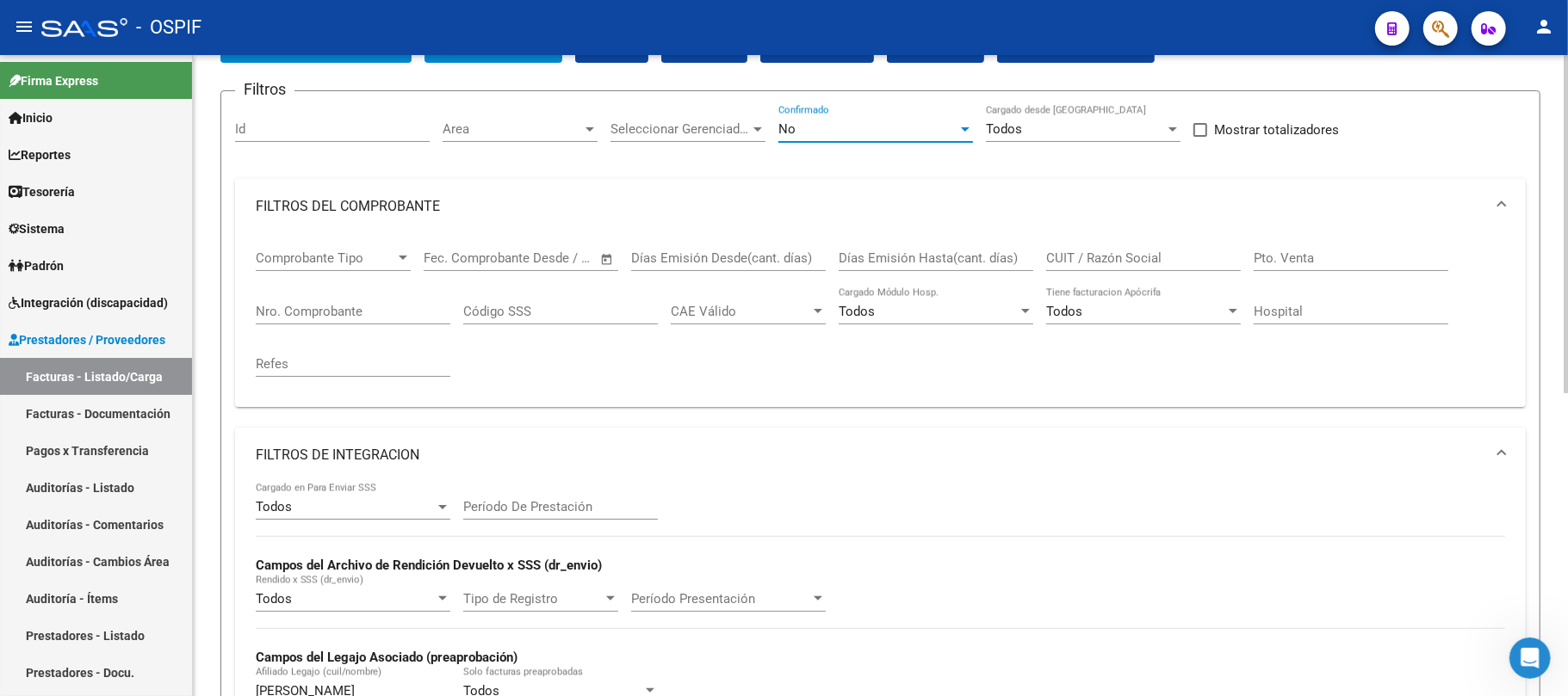
click at [852, 134] on div "No" at bounding box center [868, 129] width 179 height 15
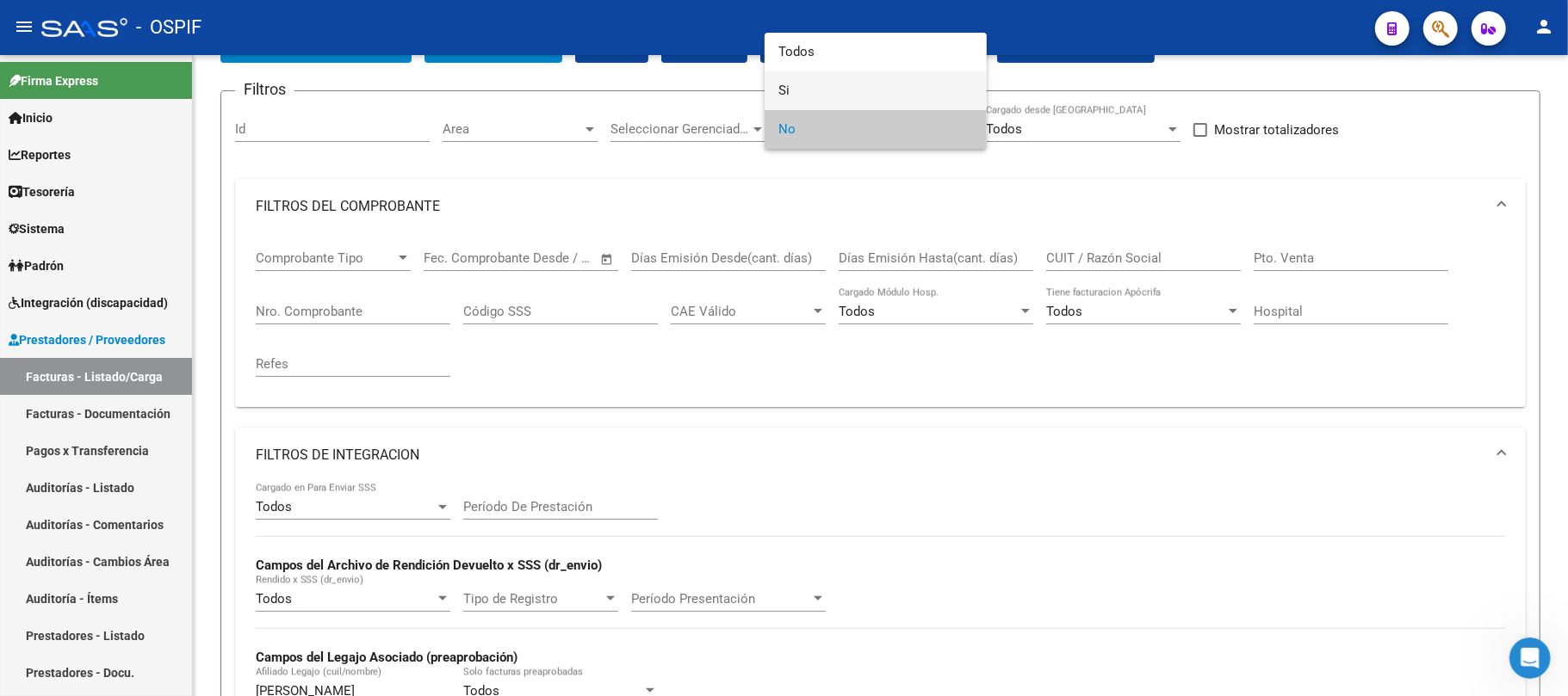
click at [830, 91] on span "Si" at bounding box center [875, 91] width 194 height 39
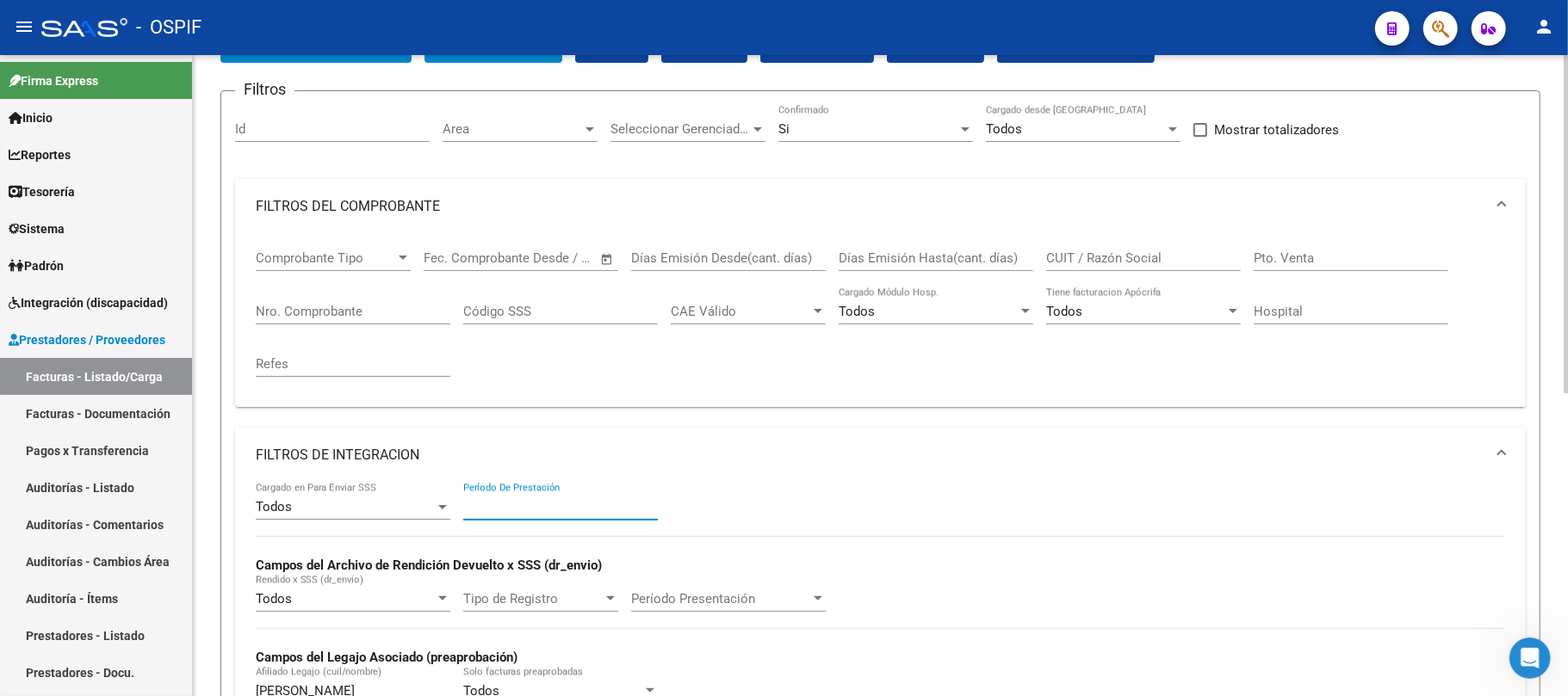
click at [539, 513] on input "Período De Prestación" at bounding box center [560, 506] width 194 height 15
type input "202509"
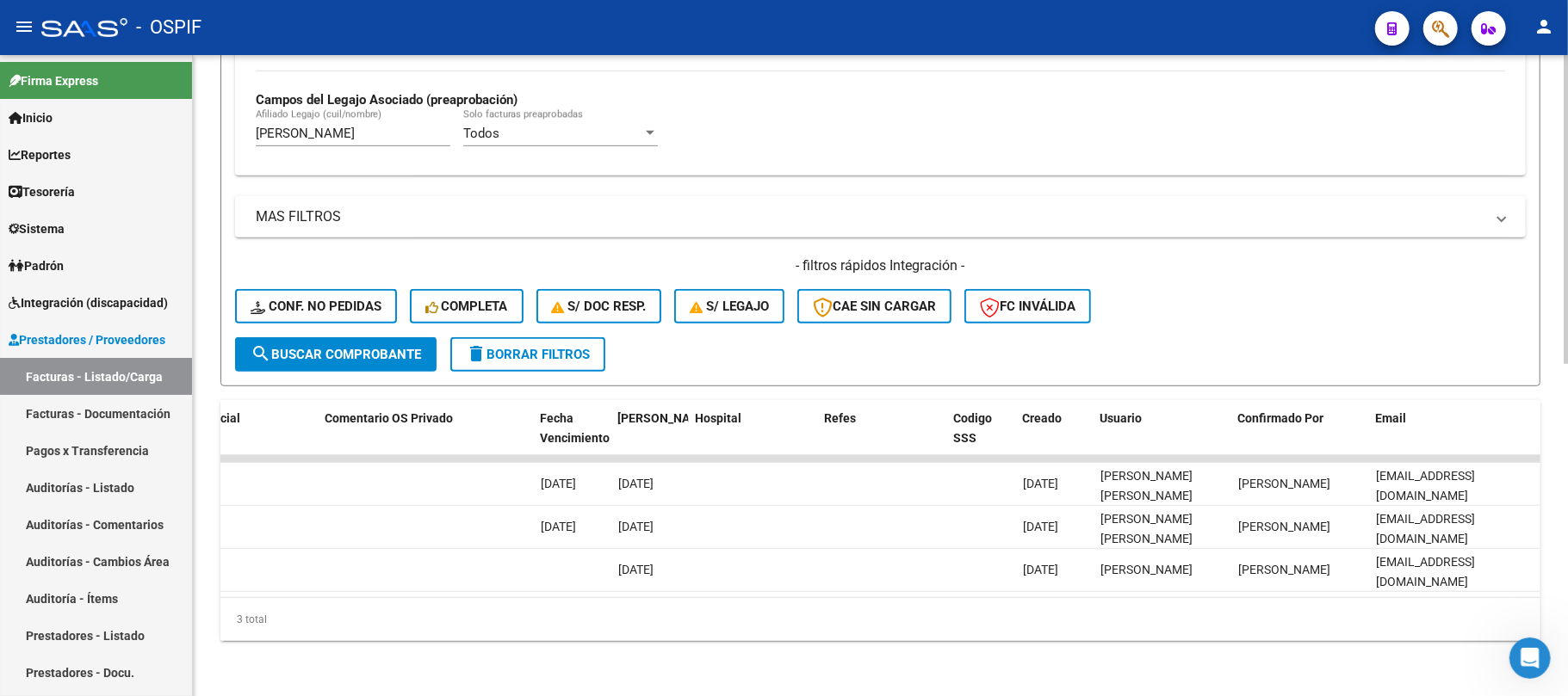
scroll to position [0, 0]
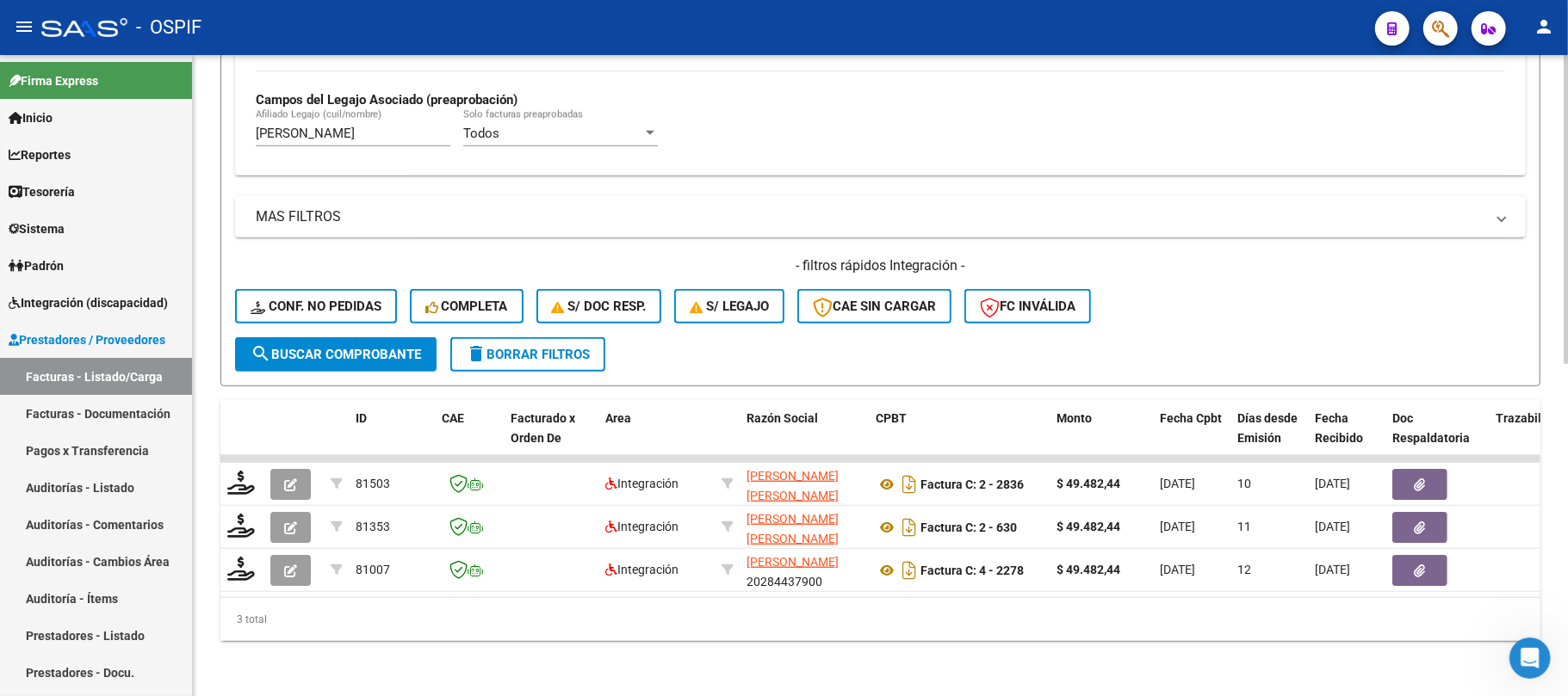
type input "202509"
click at [1376, 580] on datatable-body "81503 Integración [PERSON_NAME] [PERSON_NAME] 27314681016 Factura C: 2 - 2836 $…" at bounding box center [881, 527] width 1320 height 142
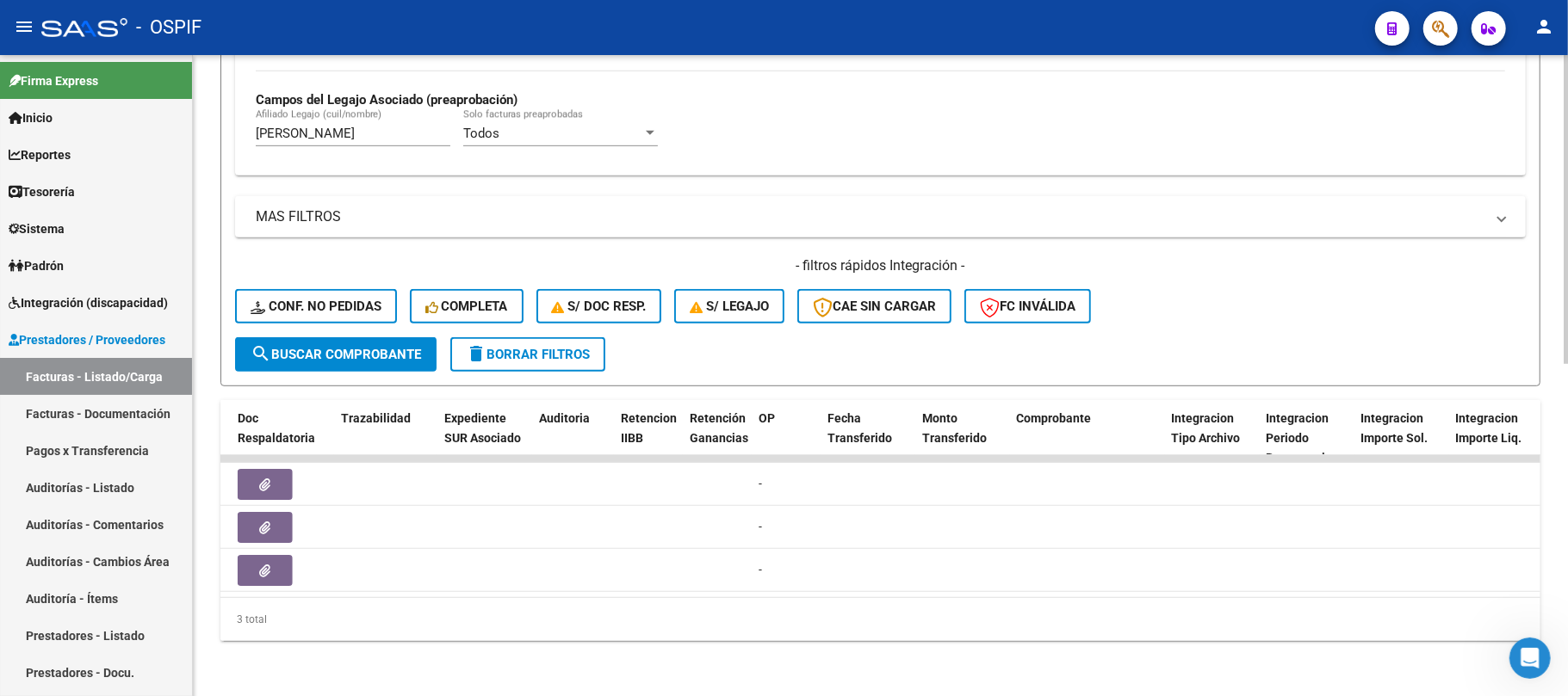
drag, startPoint x: 1386, startPoint y: 576, endPoint x: 1423, endPoint y: 590, distance: 39.6
click at [1389, 576] on datatable-body "81503 Integración [PERSON_NAME] [PERSON_NAME] 27314681016 Factura C: 2 - 2836 $…" at bounding box center [881, 527] width 1320 height 142
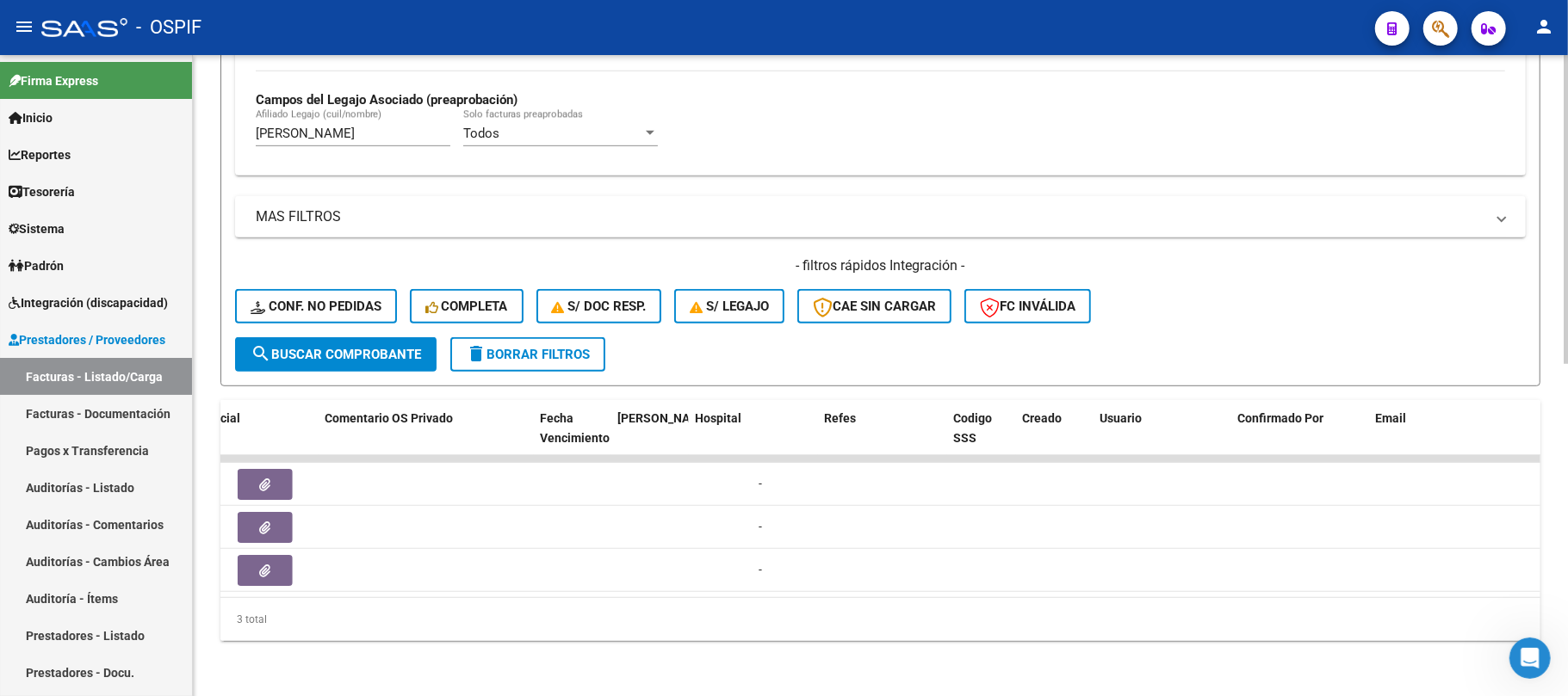
scroll to position [0, 3119]
